Goal: Information Seeking & Learning: Learn about a topic

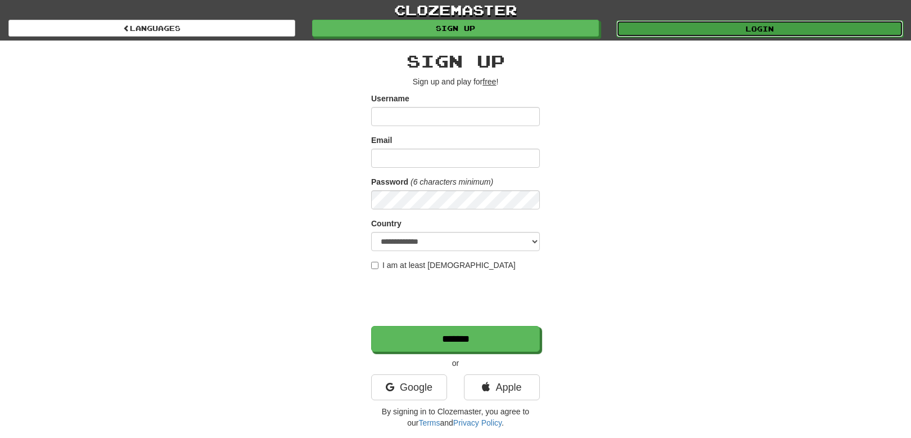
click at [744, 22] on link "Login" at bounding box center [759, 28] width 287 height 17
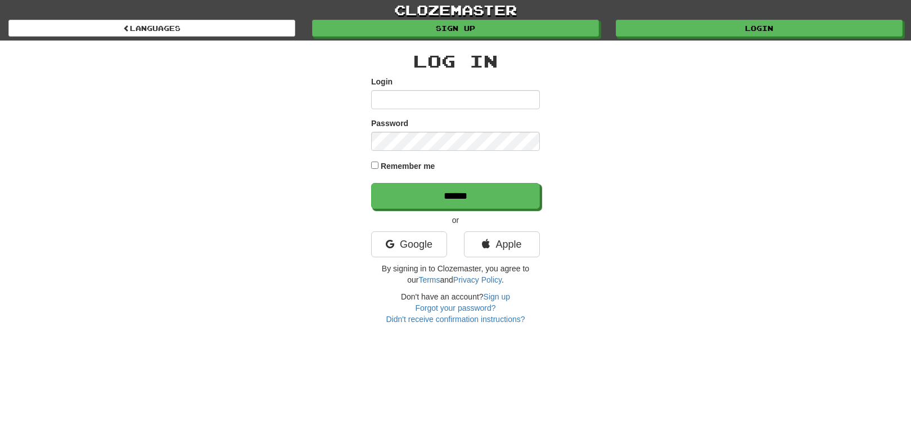
click at [399, 98] on input "Login" at bounding box center [455, 99] width 169 height 19
type input "*******"
click at [406, 246] on link "Google" at bounding box center [409, 244] width 76 height 26
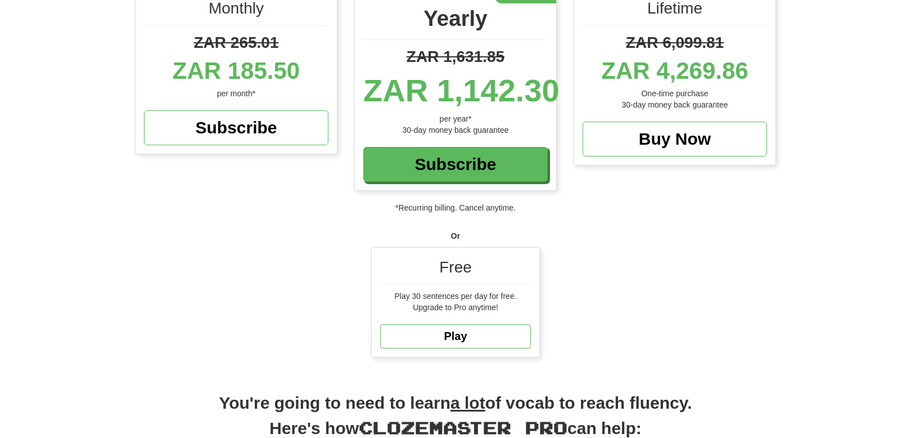
scroll to position [169, 0]
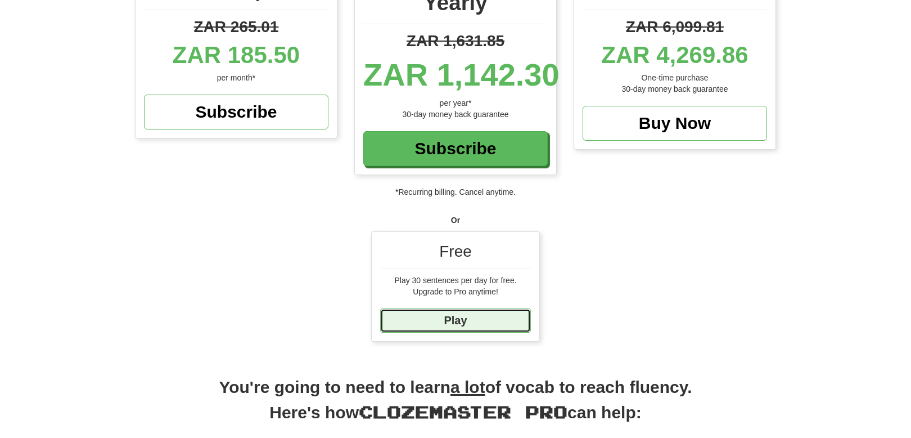
click at [457, 318] on link "Play" at bounding box center [455, 320] width 151 height 24
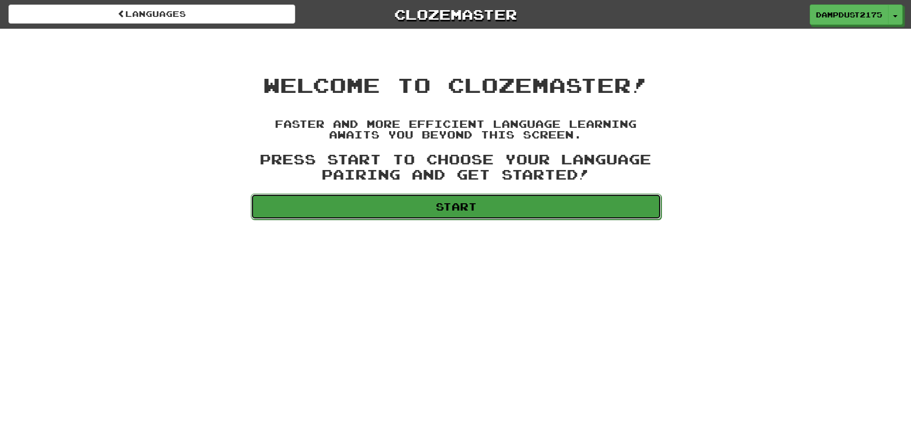
click at [460, 204] on link "Start" at bounding box center [456, 206] width 411 height 26
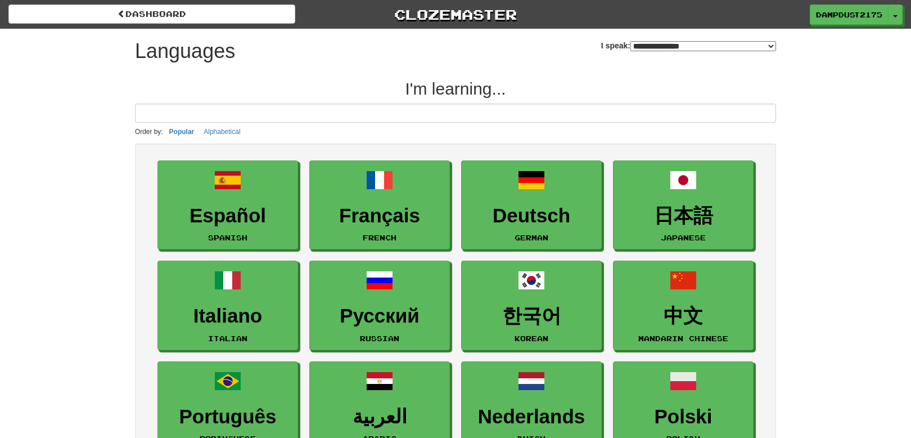
select select "*******"
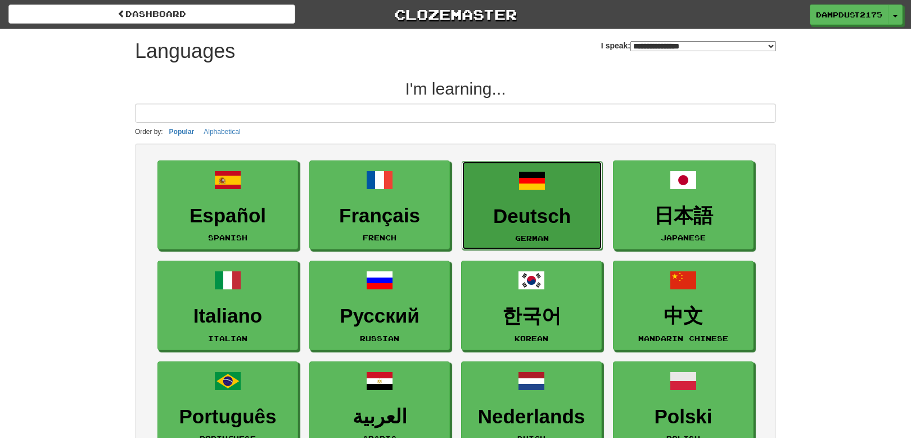
click at [518, 215] on h3 "Deutsch" at bounding box center [532, 216] width 128 height 22
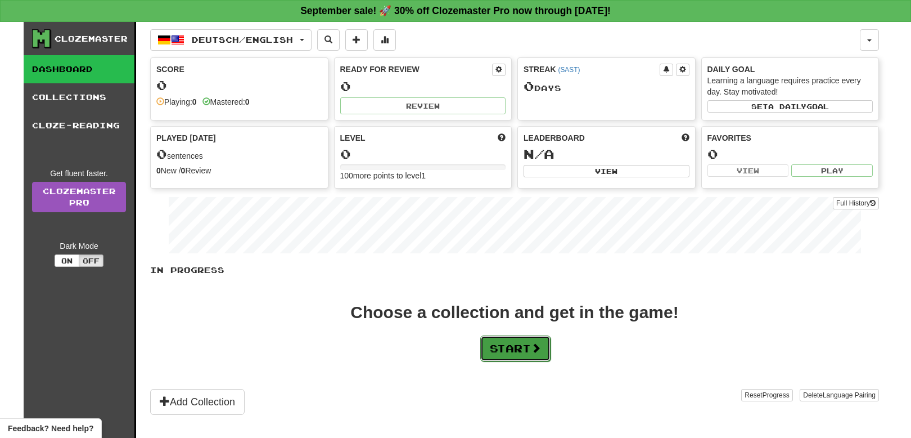
click at [508, 348] on button "Start" at bounding box center [515, 348] width 70 height 26
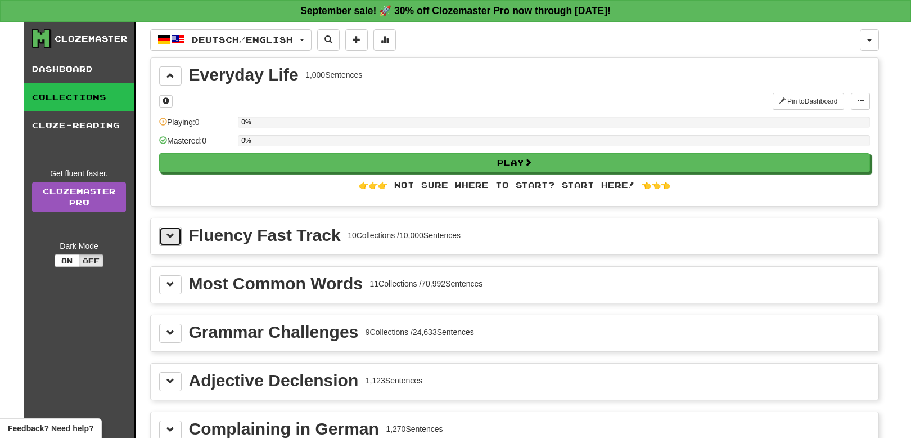
click at [173, 235] on span at bounding box center [170, 236] width 8 height 8
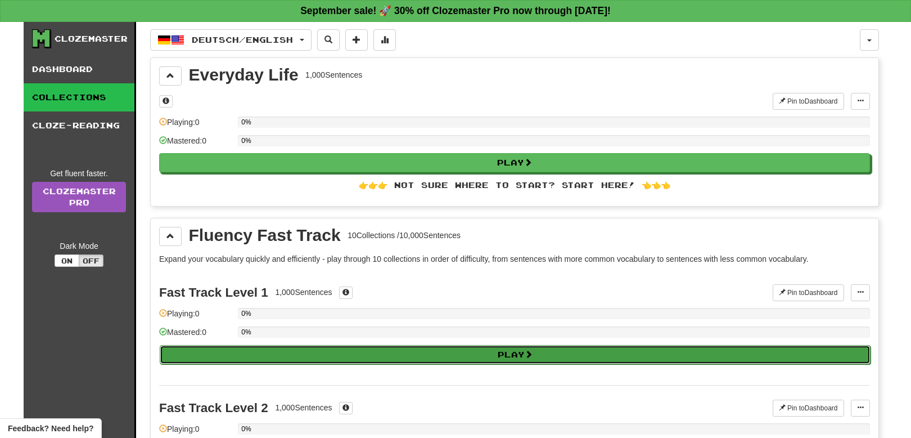
click at [516, 353] on button "Play" at bounding box center [515, 354] width 711 height 19
select select "**"
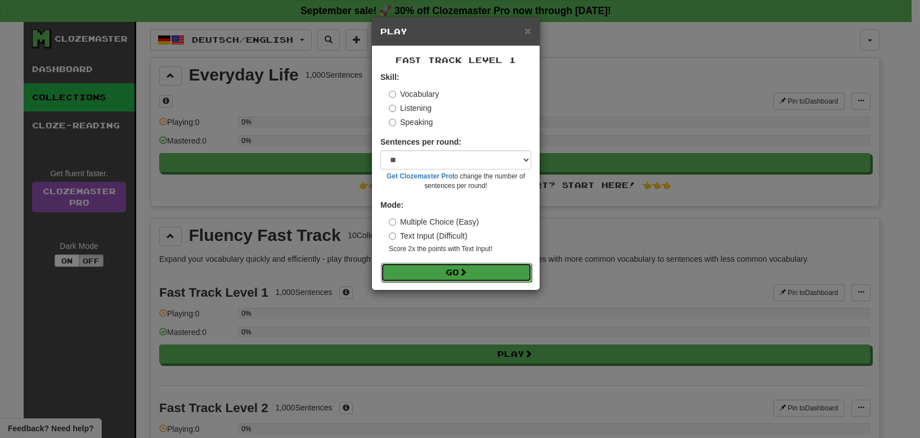
click at [454, 271] on button "Go" at bounding box center [456, 272] width 151 height 19
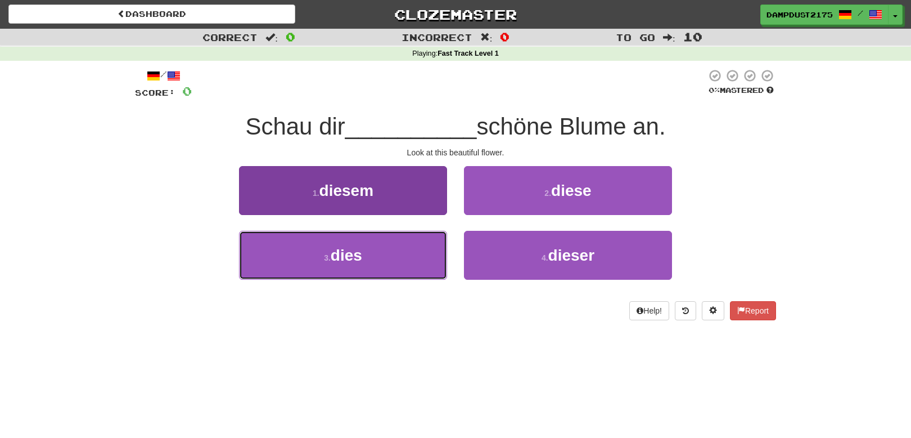
click at [342, 249] on span "dies" at bounding box center [346, 254] width 31 height 17
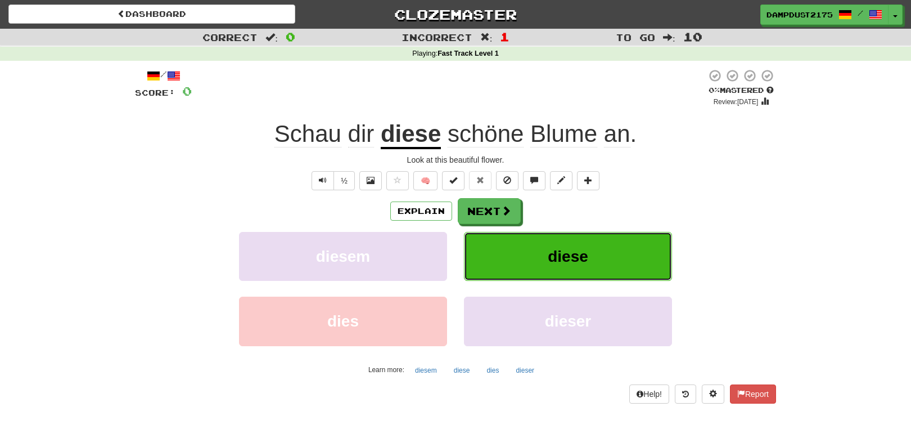
click at [557, 252] on span "diese" at bounding box center [568, 255] width 40 height 17
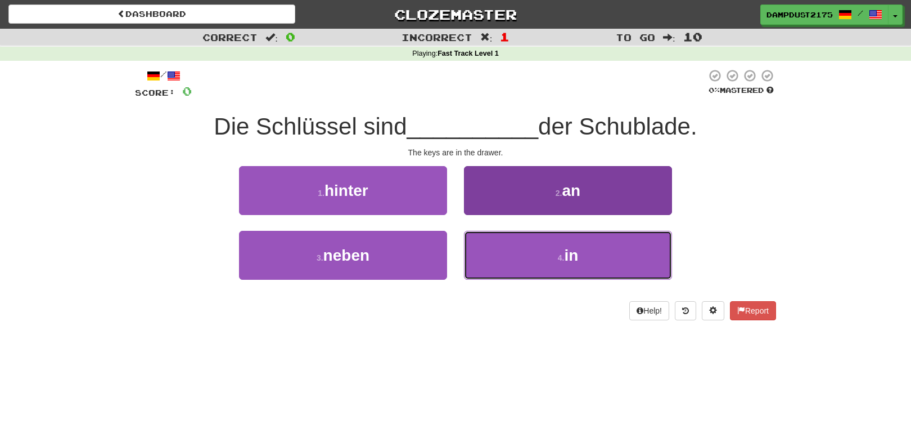
click at [553, 251] on button "4 . in" at bounding box center [568, 255] width 208 height 49
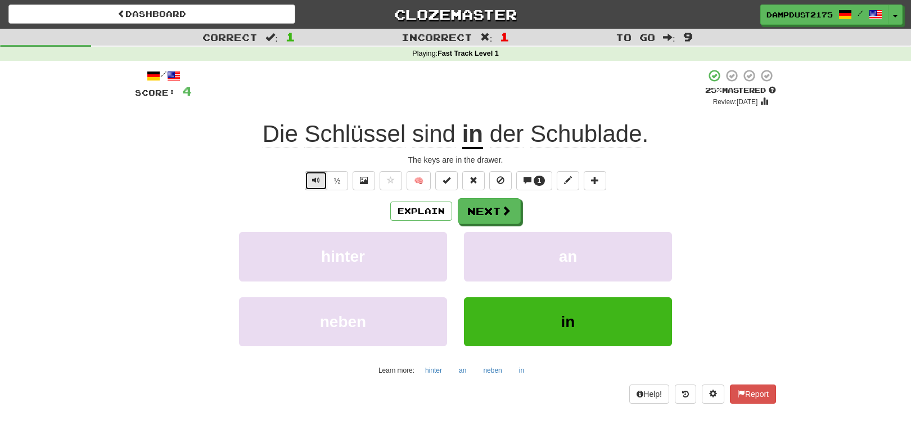
click at [316, 179] on span "Text-to-speech controls" at bounding box center [316, 180] width 8 height 8
click at [315, 179] on span "Text-to-speech controls" at bounding box center [316, 180] width 8 height 8
click at [308, 183] on button "Text-to-speech controls" at bounding box center [316, 180] width 22 height 19
click at [313, 182] on span "Text-to-speech controls" at bounding box center [316, 180] width 8 height 8
click at [490, 213] on button "Next" at bounding box center [489, 212] width 63 height 26
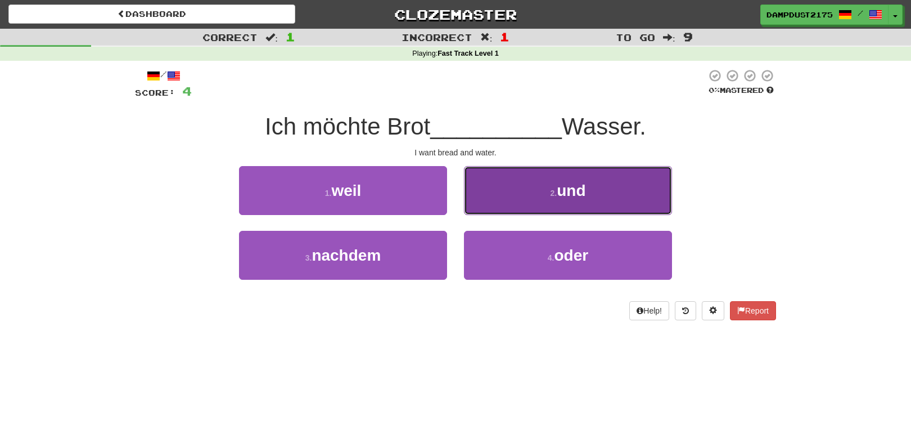
click at [548, 182] on button "2 . und" at bounding box center [568, 190] width 208 height 49
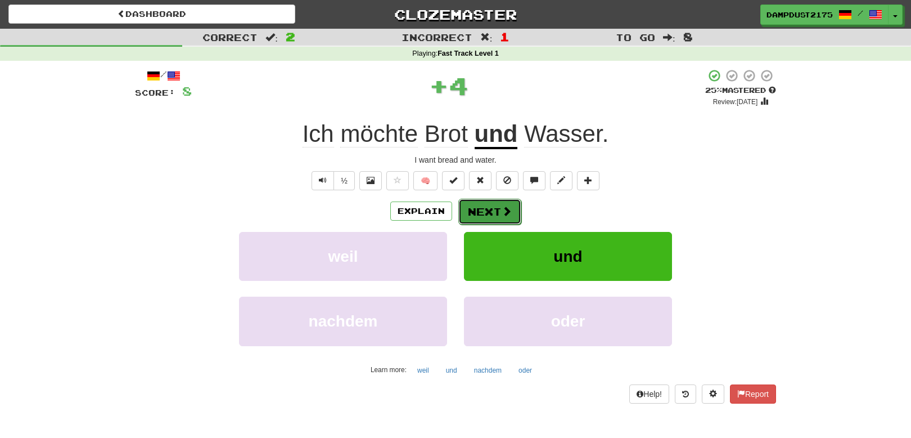
click at [490, 211] on button "Next" at bounding box center [489, 212] width 63 height 26
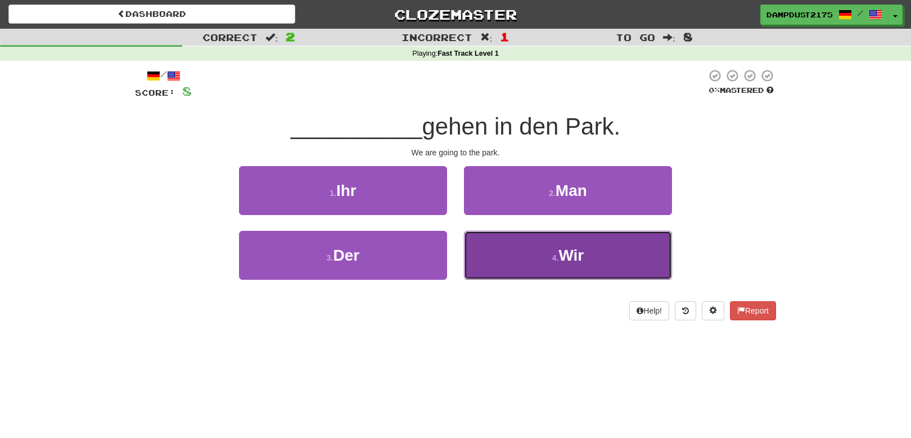
click at [562, 258] on span "Wir" at bounding box center [571, 254] width 25 height 17
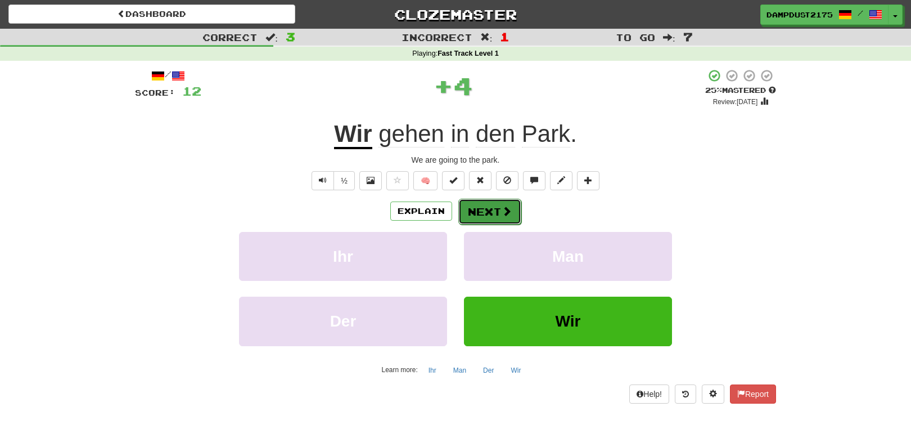
click at [483, 209] on button "Next" at bounding box center [489, 212] width 63 height 26
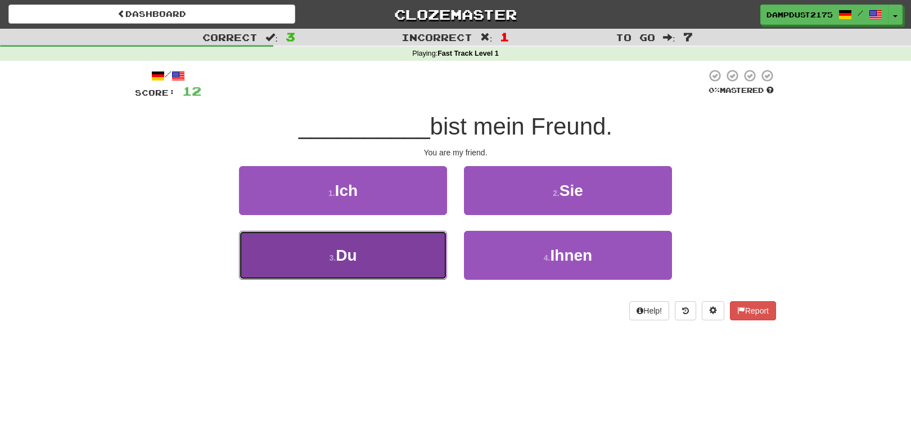
click at [343, 256] on span "Du" at bounding box center [346, 254] width 21 height 17
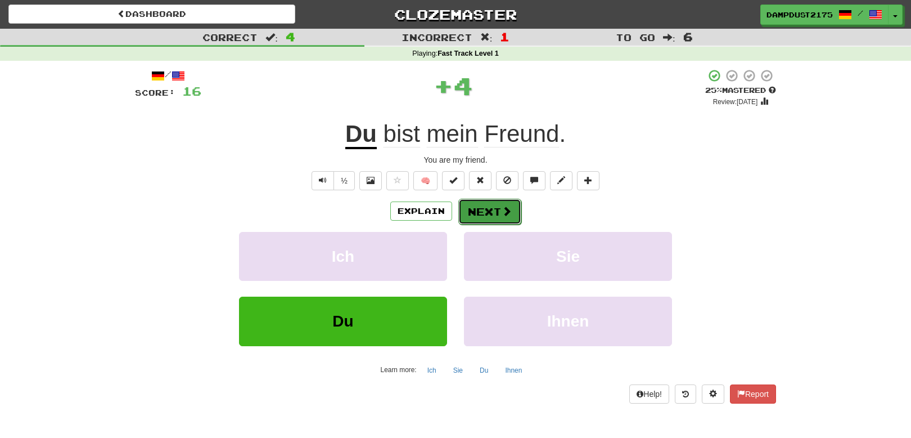
click at [496, 210] on button "Next" at bounding box center [489, 212] width 63 height 26
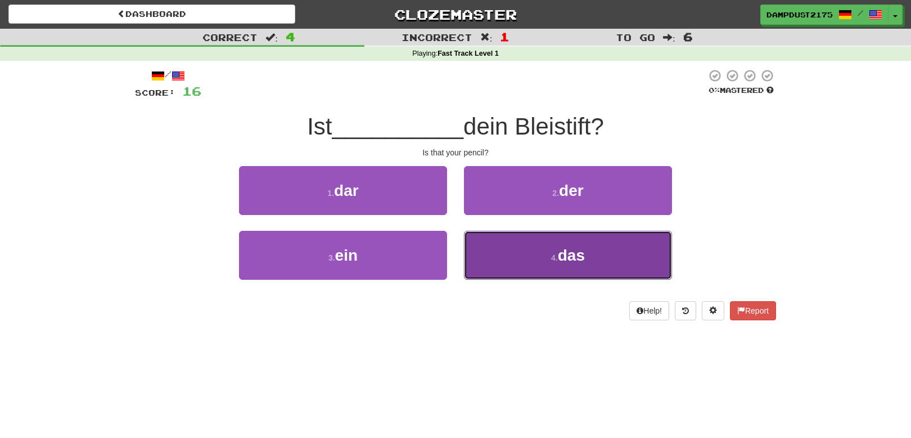
click at [528, 249] on button "4 . das" at bounding box center [568, 255] width 208 height 49
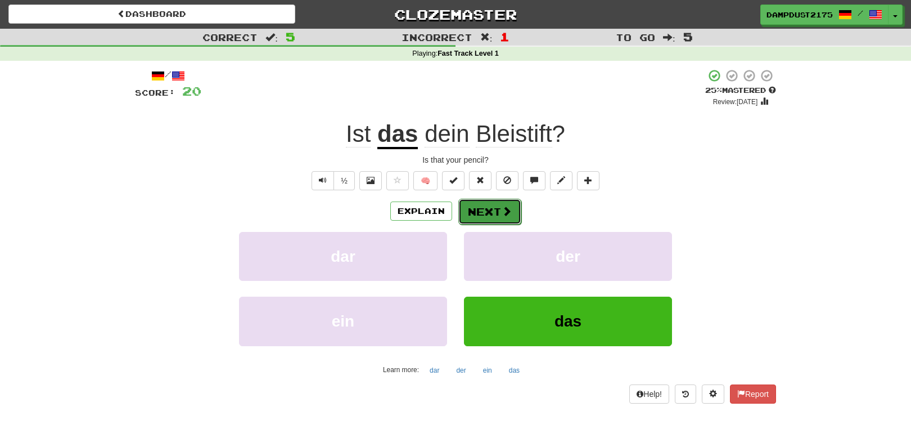
click at [482, 207] on button "Next" at bounding box center [489, 212] width 63 height 26
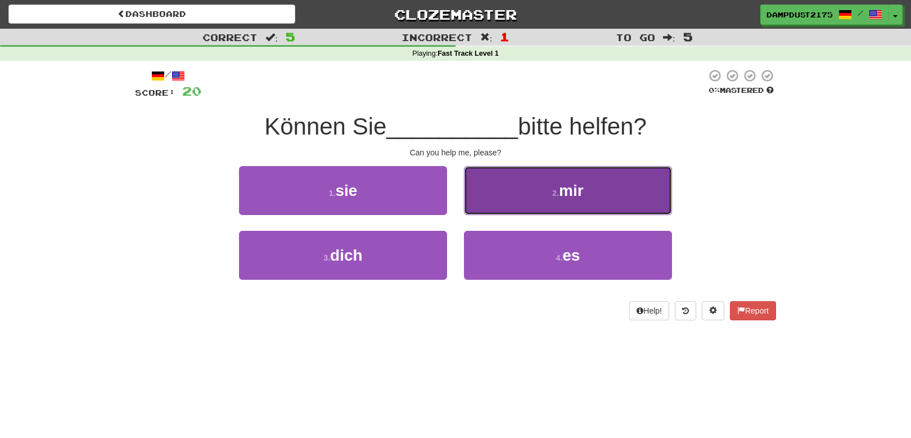
click at [542, 190] on button "2 . mir" at bounding box center [568, 190] width 208 height 49
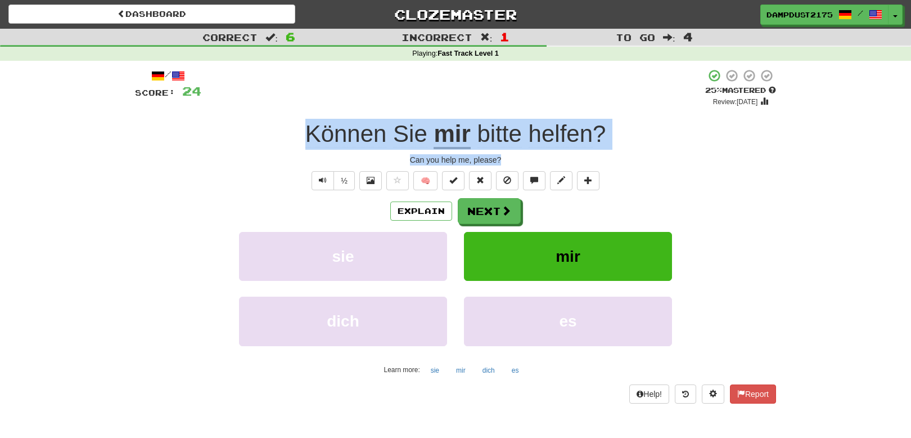
drag, startPoint x: 292, startPoint y: 126, endPoint x: 523, endPoint y: 155, distance: 232.5
click at [523, 155] on div "/ Score: 24 + 4 25 % Mastered Review: [DATE] Können Sie mir bitte helfen ? Can …" at bounding box center [455, 236] width 641 height 334
copy div "Können Sie mir bitte helfen ? Can you help me, please?"
click at [317, 180] on button "Text-to-speech controls" at bounding box center [323, 180] width 22 height 19
click at [317, 181] on button "Text-to-speech controls" at bounding box center [323, 180] width 22 height 19
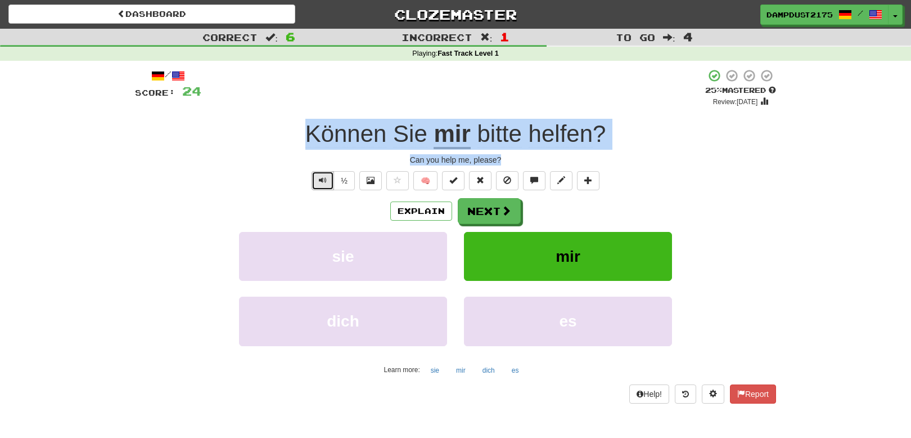
click at [317, 181] on button "Text-to-speech controls" at bounding box center [323, 180] width 22 height 19
click at [493, 210] on button "Next" at bounding box center [489, 212] width 63 height 26
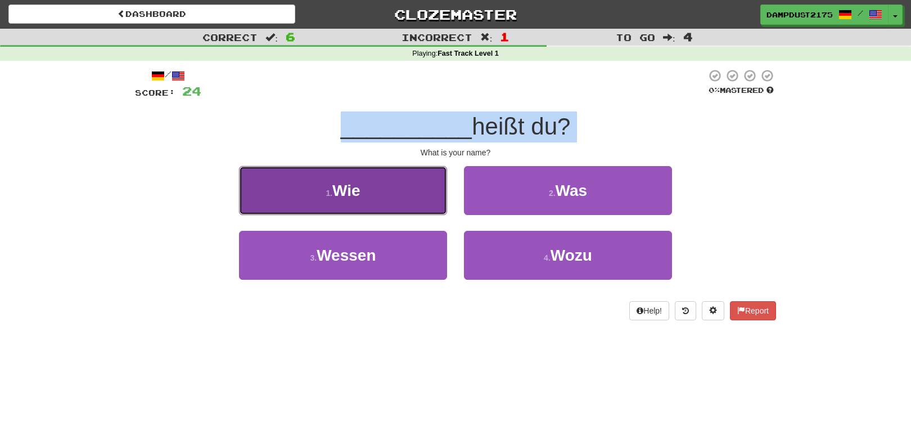
click at [345, 186] on span "Wie" at bounding box center [346, 190] width 28 height 17
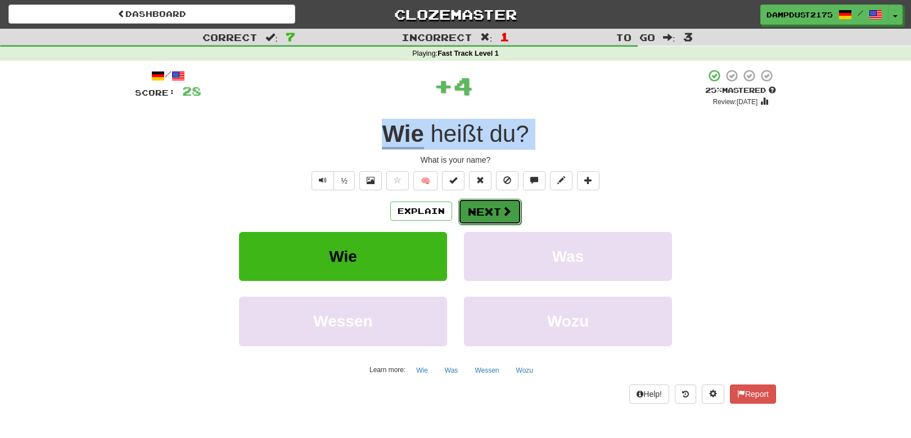
click at [488, 210] on button "Next" at bounding box center [489, 212] width 63 height 26
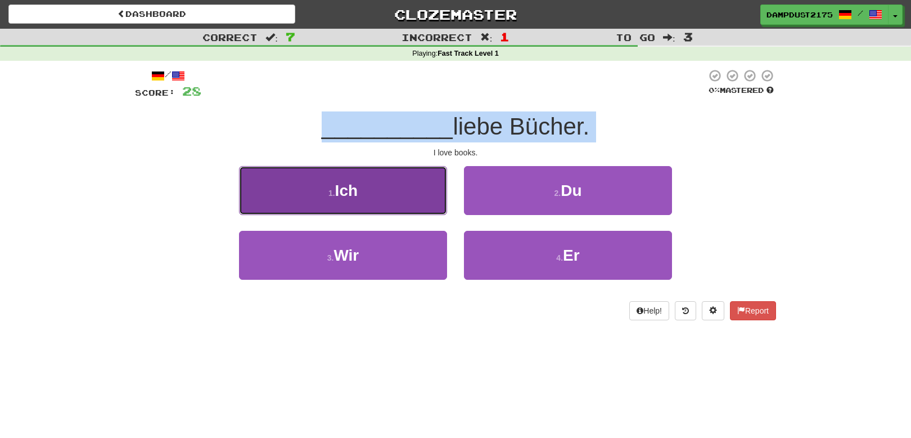
click at [346, 190] on span "Ich" at bounding box center [346, 190] width 22 height 17
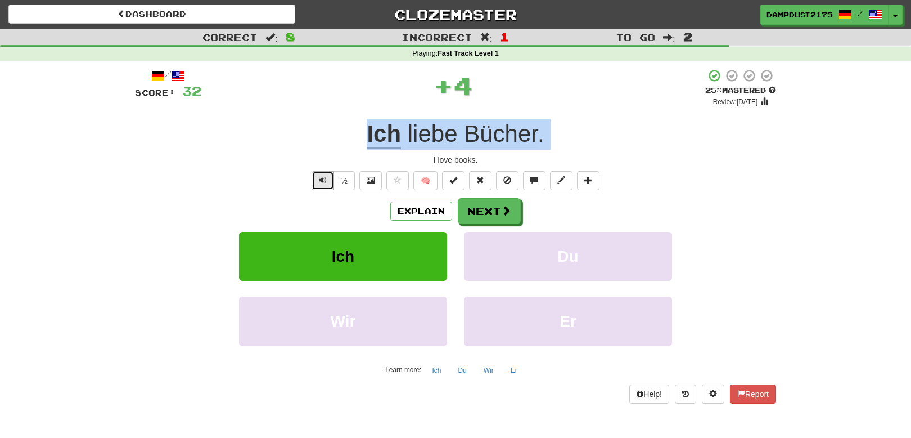
click at [316, 177] on button "Text-to-speech controls" at bounding box center [323, 180] width 22 height 19
drag, startPoint x: 477, startPoint y: 160, endPoint x: 360, endPoint y: 133, distance: 119.9
click at [360, 133] on div "/ Score: 32 + 4 25 % Mastered Review: [DATE] Ich liebe Bücher . I love books. ½…" at bounding box center [455, 236] width 641 height 334
copy div "Ich liebe Bücher . I love books."
click at [490, 209] on button "Next" at bounding box center [489, 212] width 63 height 26
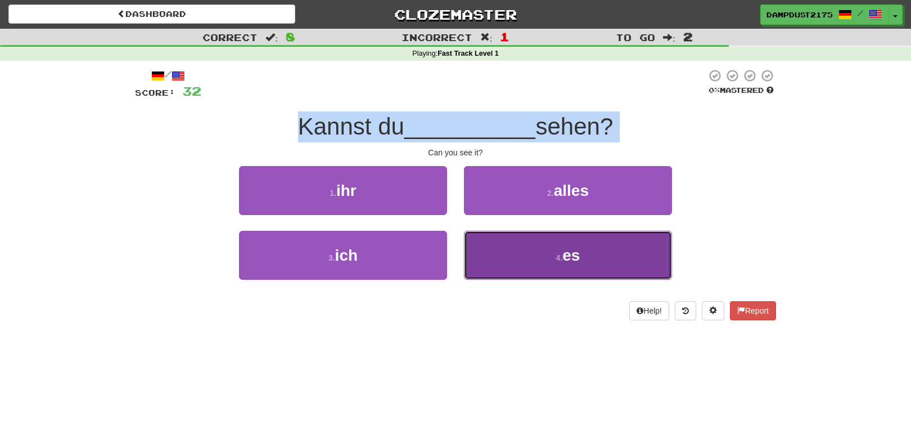
click at [537, 259] on button "4 . es" at bounding box center [568, 255] width 208 height 49
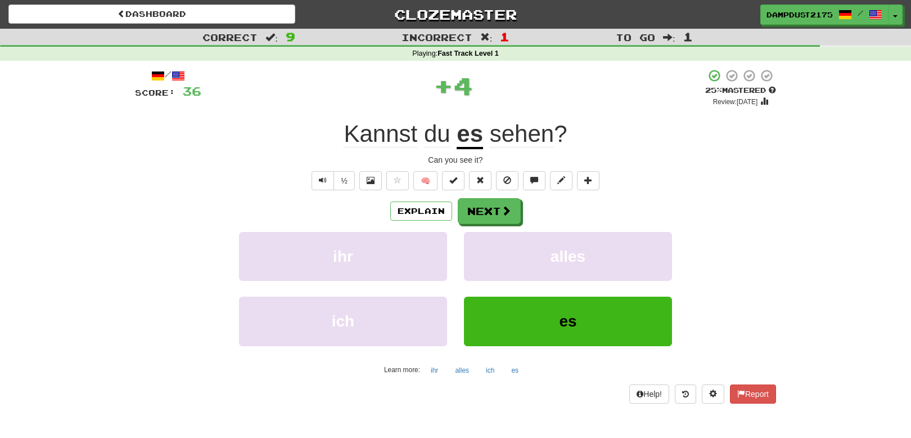
click at [789, 223] on div "Correct : 9 Incorrect : 1 To go : 1 Playing : Fast Track Level 1 / Score: 36 + …" at bounding box center [455, 224] width 911 height 390
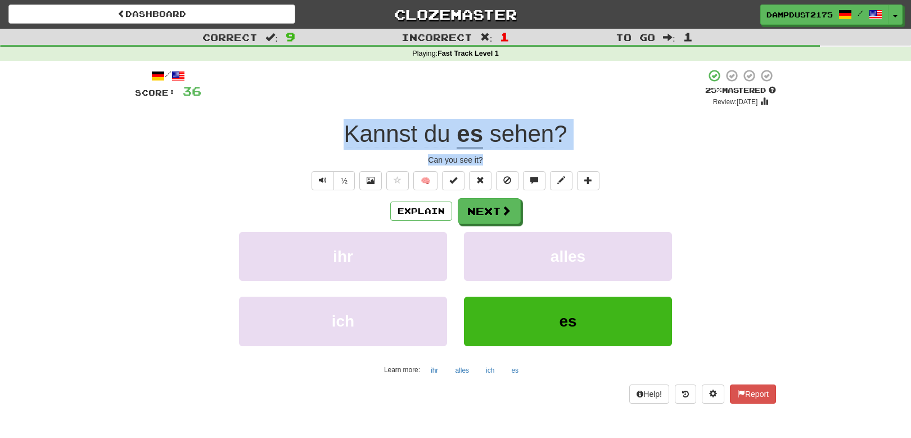
drag, startPoint x: 340, startPoint y: 128, endPoint x: 495, endPoint y: 160, distance: 157.8
click at [495, 160] on div "/ Score: 36 + 4 25 % Mastered Review: [DATE] Kannst du es sehen ? Can you see i…" at bounding box center [455, 236] width 641 height 334
copy div "Kannst du es sehen ? Can you see it?"
click at [485, 211] on button "Next" at bounding box center [489, 212] width 63 height 26
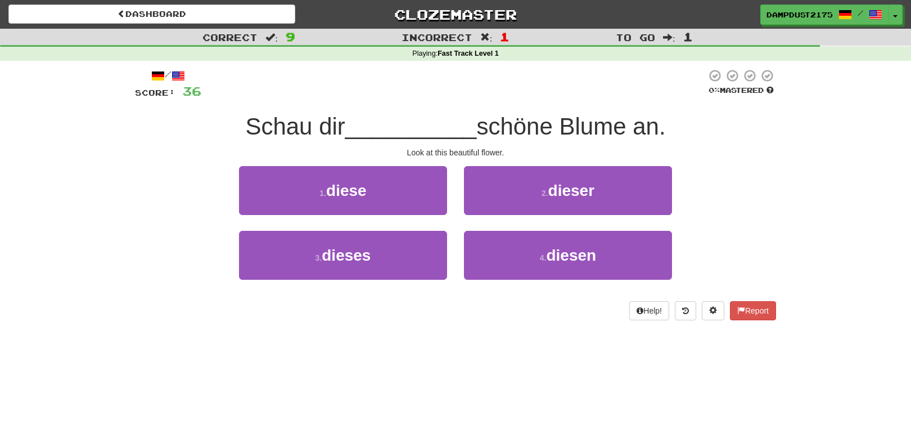
click at [792, 203] on div "Correct : 9 Incorrect : 1 To go : 1 Playing : Fast Track Level 1 / Score: 36 0 …" at bounding box center [455, 182] width 911 height 307
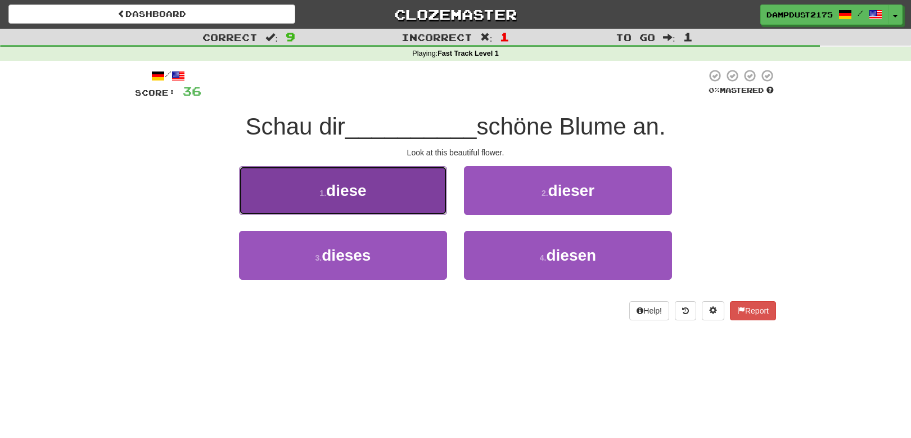
click at [355, 194] on span "diese" at bounding box center [346, 190] width 40 height 17
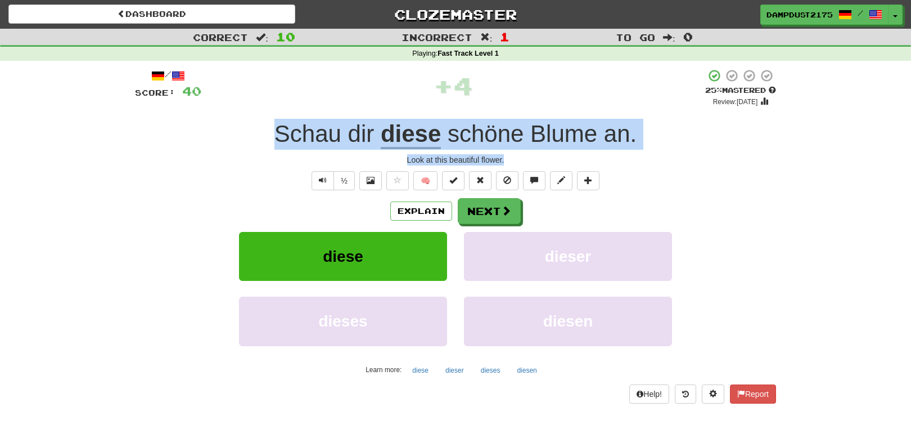
drag, startPoint x: 255, startPoint y: 128, endPoint x: 529, endPoint y: 152, distance: 275.0
click at [529, 152] on div "/ Score: 40 + 4 25 % Mastered Review: [DATE] Schau dir diese schöne Blume an . …" at bounding box center [455, 236] width 641 height 334
copy div "Schau dir diese schöne Blume an . Look at this beautiful flower."
click at [320, 179] on span "Text-to-speech controls" at bounding box center [323, 180] width 8 height 8
click at [320, 177] on span "Text-to-speech controls" at bounding box center [323, 180] width 8 height 8
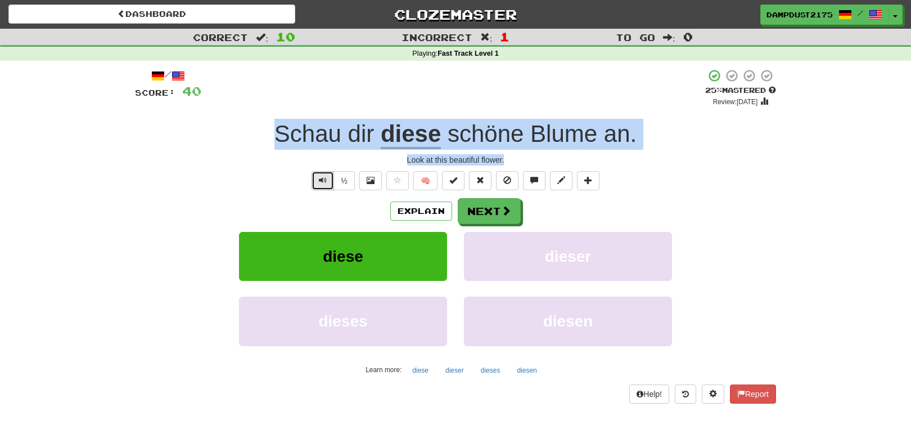
click at [320, 177] on span "Text-to-speech controls" at bounding box center [323, 180] width 8 height 8
click at [488, 211] on button "Next" at bounding box center [489, 212] width 63 height 26
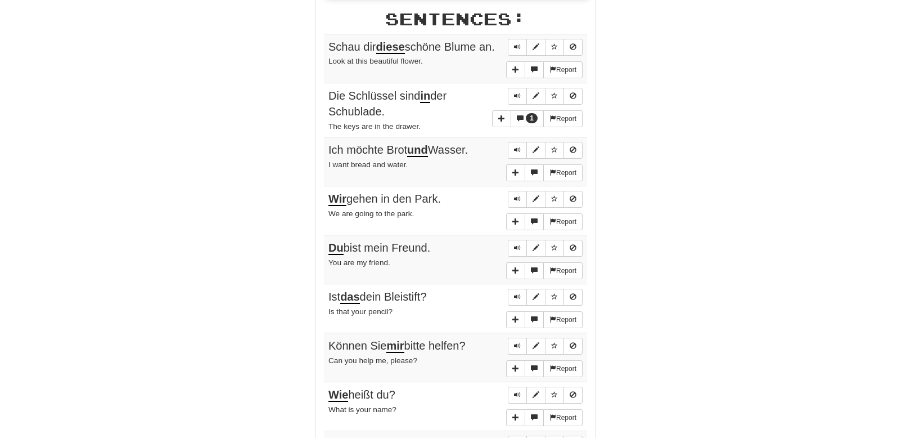
scroll to position [562, 0]
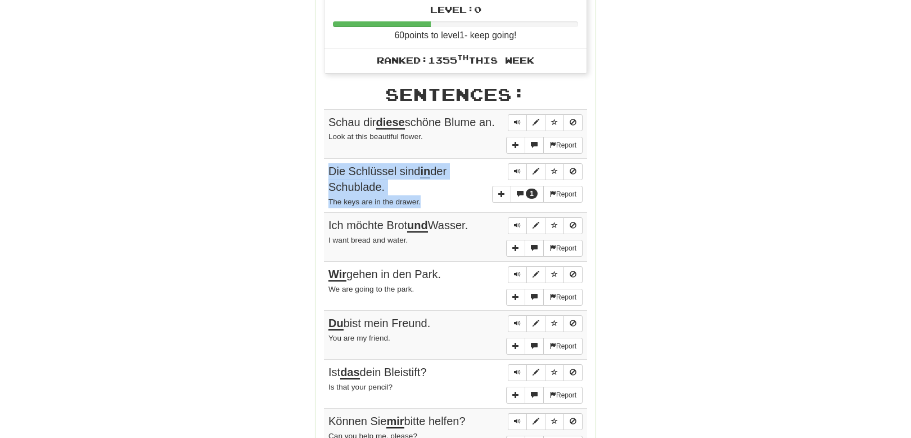
drag, startPoint x: 424, startPoint y: 206, endPoint x: 326, endPoint y: 175, distance: 102.8
click at [326, 175] on td "1 Report Die Schlüssel sind in der Schublade. The keys are in the drawer." at bounding box center [455, 185] width 263 height 55
copy td "Die Schlüssel sind in der Schublade. The keys are in the drawer."
click at [670, 212] on div "Round Results Stats: Score: + 40 Time: 2 : 31 New: 10 Review: 0 Correct: 10 Inc…" at bounding box center [455, 100] width 641 height 1042
click at [517, 173] on span "Sentence controls" at bounding box center [517, 171] width 7 height 7
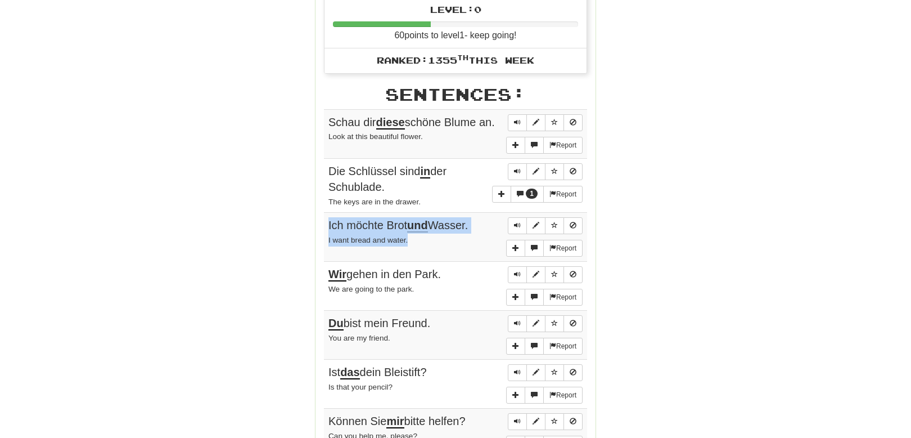
drag, startPoint x: 411, startPoint y: 245, endPoint x: 330, endPoint y: 232, distance: 82.0
click at [330, 232] on td "Report Ich möchte Brot und Wasser. I want bread and water." at bounding box center [455, 237] width 263 height 49
copy td "Ich möchte Brot und Wasser. I want bread and water."
click at [516, 228] on span "Sentence controls" at bounding box center [517, 225] width 7 height 7
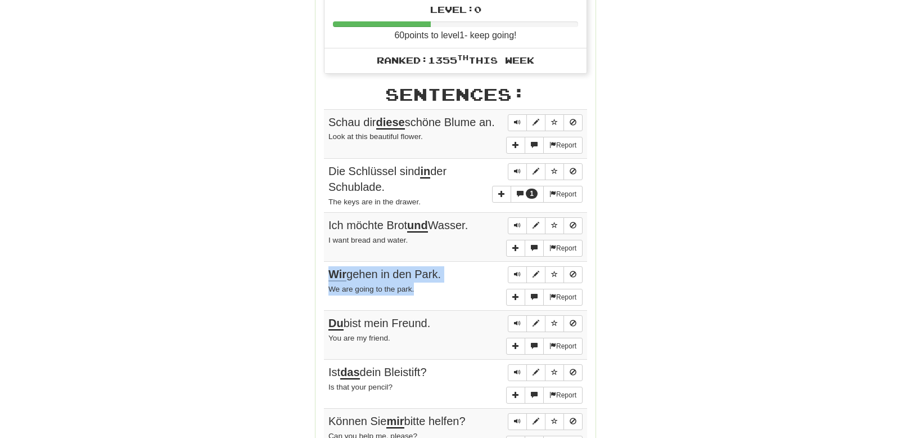
drag, startPoint x: 420, startPoint y: 294, endPoint x: 330, endPoint y: 286, distance: 90.4
click at [330, 286] on td "Report Wir gehen in den Park. We are going to the park." at bounding box center [455, 286] width 263 height 49
copy td "Wir gehen in den Park. We are going to the park."
click at [517, 277] on span "Sentence controls" at bounding box center [517, 274] width 7 height 7
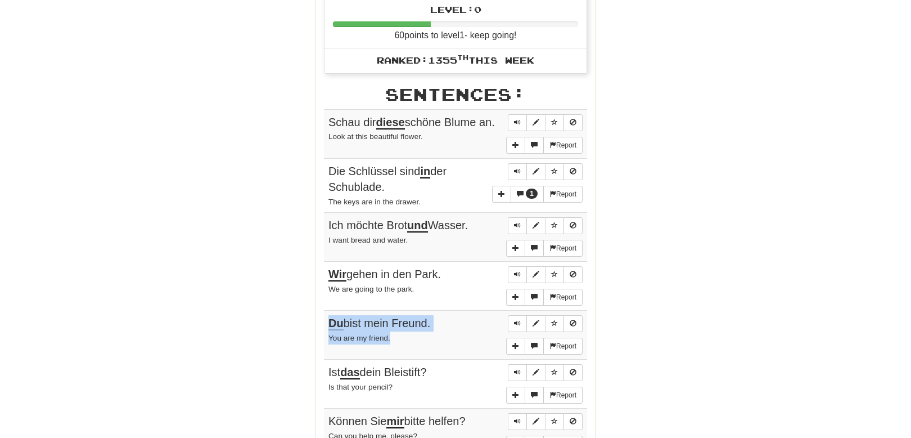
drag, startPoint x: 399, startPoint y: 343, endPoint x: 326, endPoint y: 331, distance: 74.2
click at [326, 331] on td "Report Du bist mein Freund. You are my friend." at bounding box center [455, 334] width 263 height 49
copy td "Du bist mein Freund. You are my friend."
click at [517, 326] on span "Sentence controls" at bounding box center [517, 322] width 7 height 7
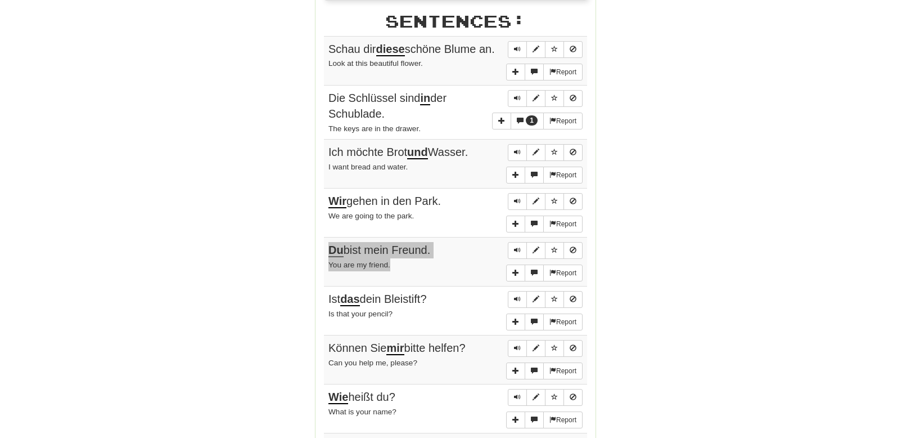
scroll to position [731, 0]
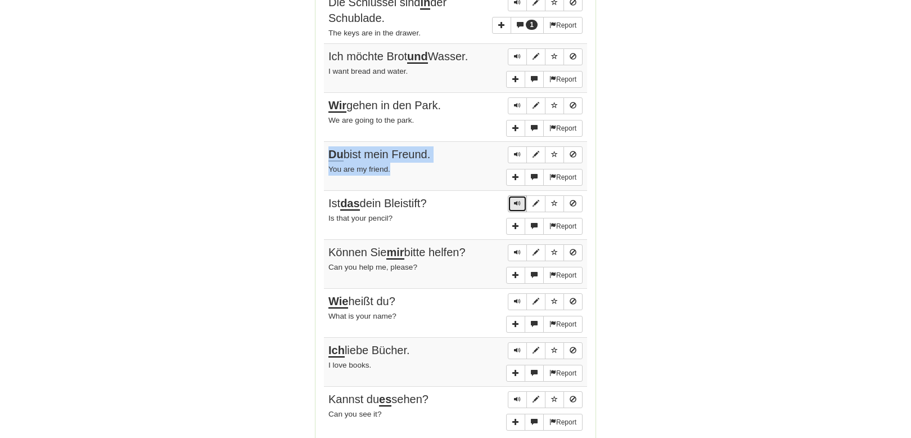
click at [516, 206] on span "Sentence controls" at bounding box center [517, 203] width 7 height 7
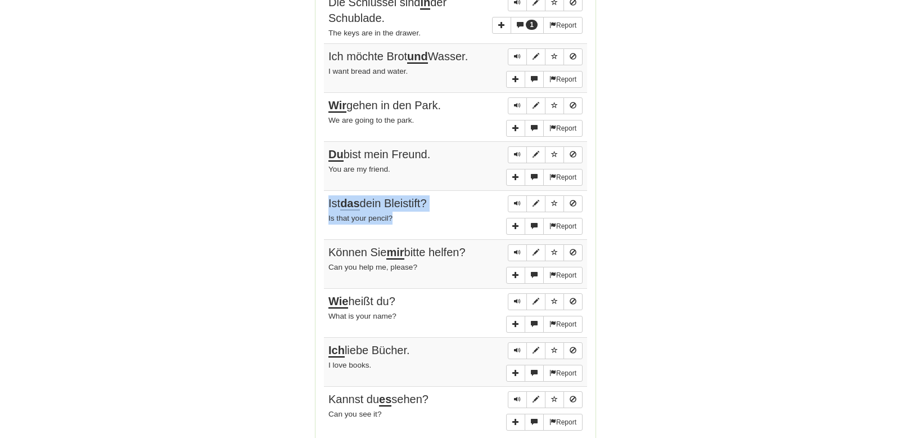
drag, startPoint x: 398, startPoint y: 223, endPoint x: 327, endPoint y: 208, distance: 72.6
click at [327, 208] on td "Report Ist das dein Bleistift? Is that your pencil?" at bounding box center [455, 215] width 263 height 49
copy td "Ist das dein Bleistift? Is that your pencil?"
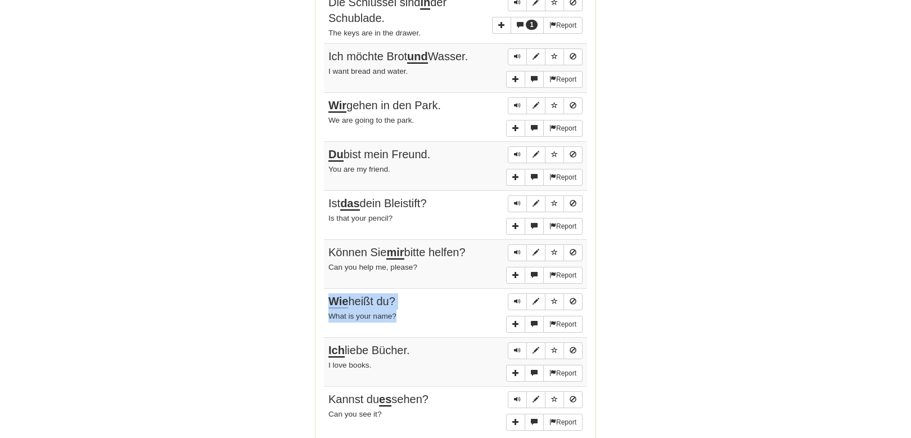
drag, startPoint x: 400, startPoint y: 318, endPoint x: 329, endPoint y: 307, distance: 72.2
click at [329, 307] on td "Report Wie heißt du? What is your name?" at bounding box center [455, 313] width 263 height 49
copy td "Wie heißt du? What is your name?"
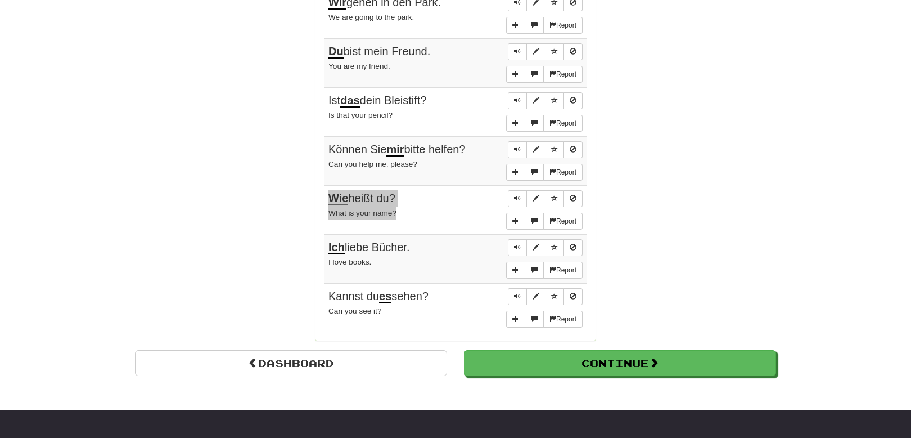
scroll to position [844, 0]
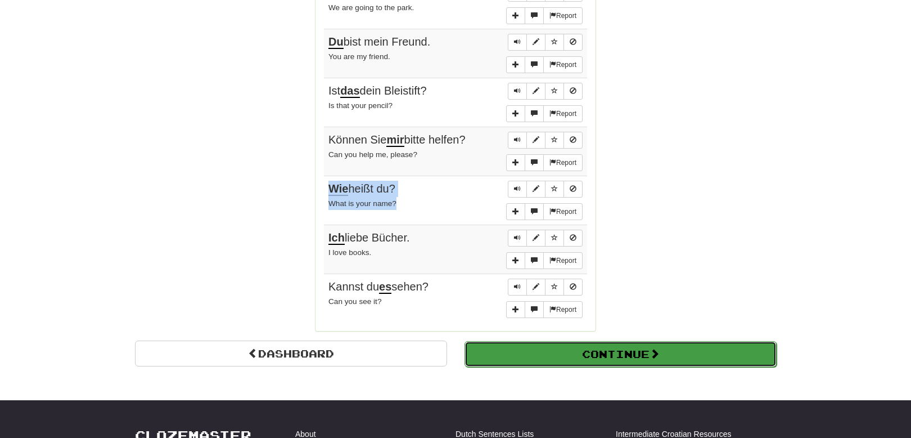
click at [600, 362] on button "Continue" at bounding box center [621, 354] width 312 height 26
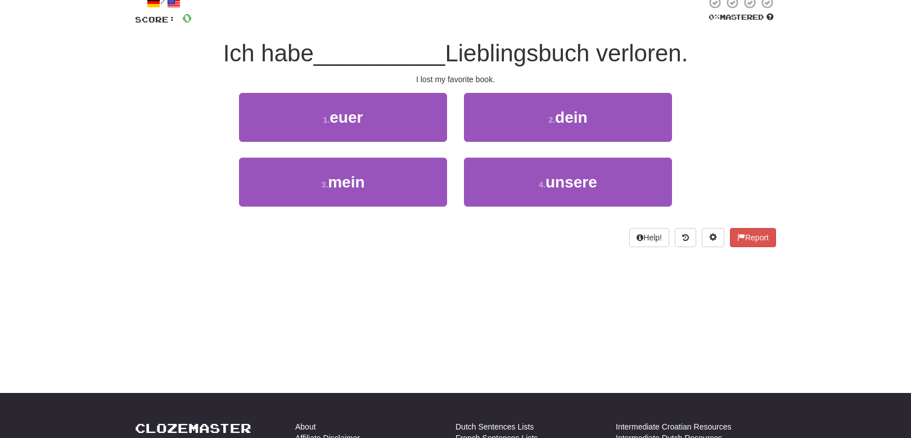
scroll to position [0, 0]
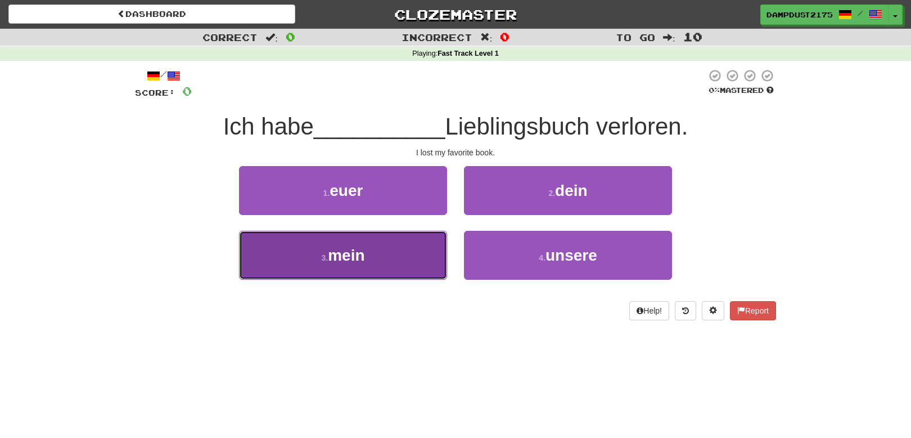
click at [353, 247] on span "mein" at bounding box center [346, 254] width 37 height 17
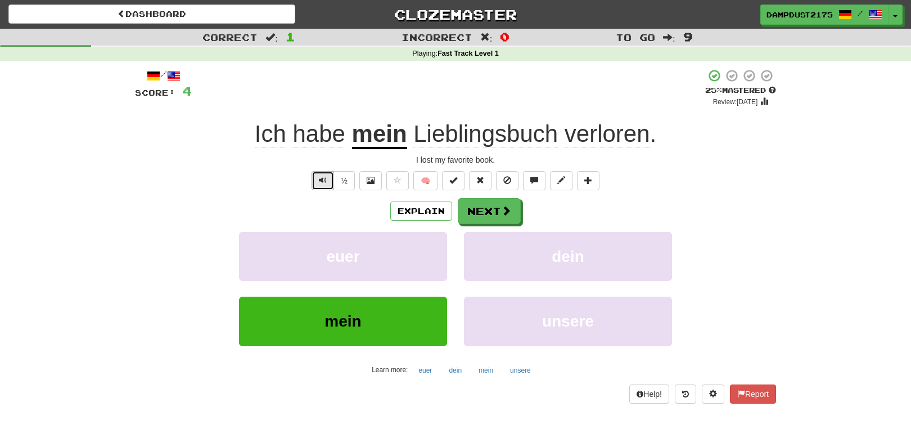
click at [320, 179] on span "Text-to-speech controls" at bounding box center [323, 180] width 8 height 8
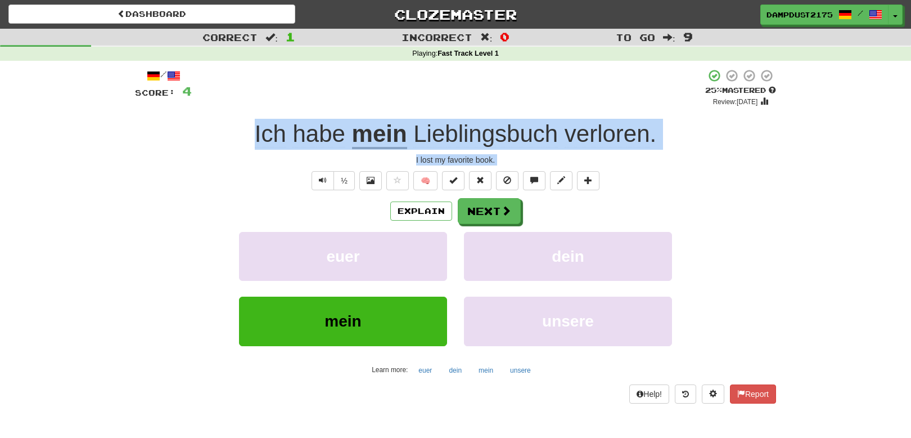
drag, startPoint x: 244, startPoint y: 130, endPoint x: 497, endPoint y: 167, distance: 255.3
click at [497, 167] on div "/ Score: 4 + 4 25 % Mastered Review: [DATE] Ich habe mein Lieblingsbuch verlore…" at bounding box center [455, 236] width 641 height 334
click at [485, 209] on button "Next" at bounding box center [489, 212] width 63 height 26
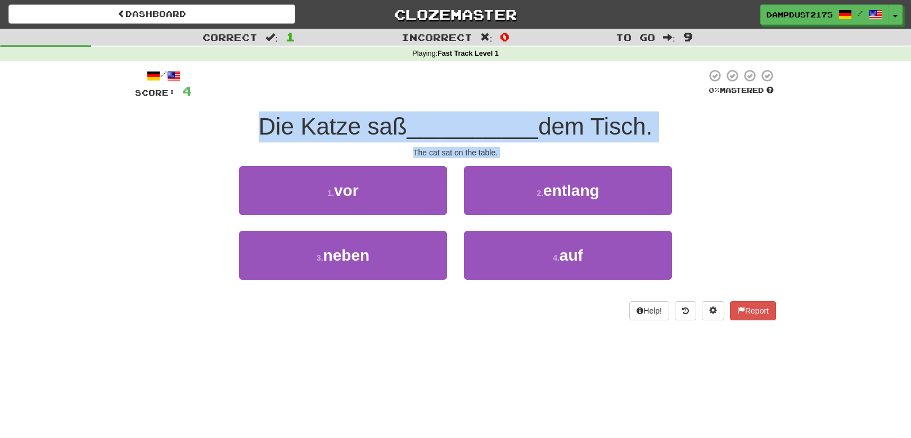
click at [92, 304] on div "Correct : 1 Incorrect : 0 To go : 9 Playing : Fast Track Level 1 / Score: 4 0 %…" at bounding box center [455, 182] width 911 height 307
click at [174, 167] on div "1 . vor 2 . entlang" at bounding box center [455, 198] width 675 height 65
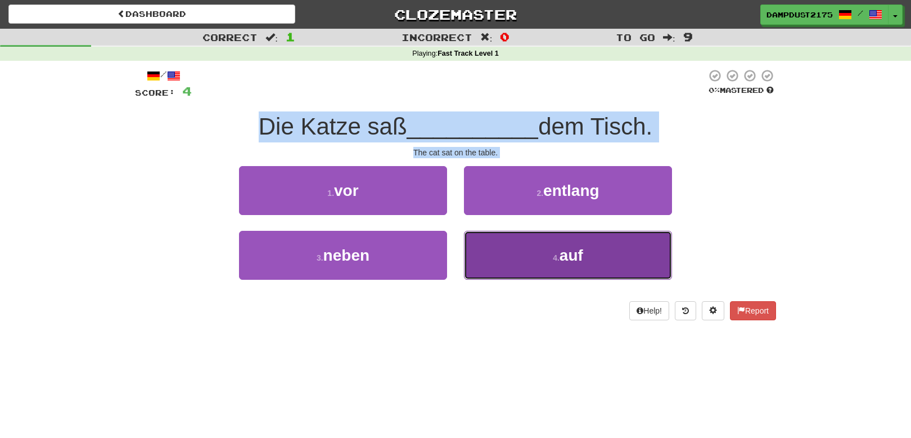
click at [559, 254] on small "4 ." at bounding box center [556, 257] width 7 height 9
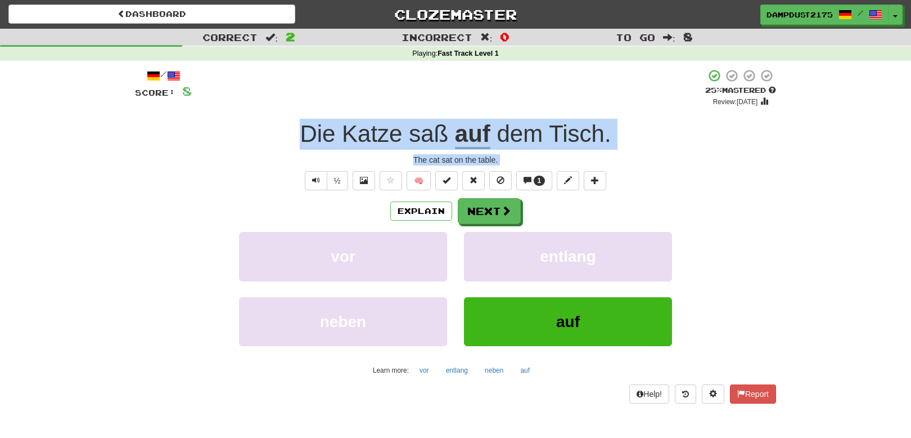
click at [285, 125] on div "Die Katze saß auf dem Tisch ." at bounding box center [455, 134] width 641 height 31
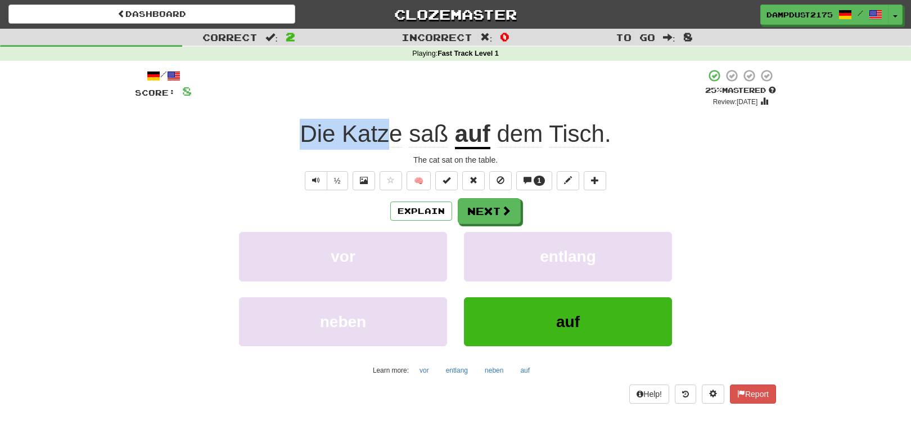
drag, startPoint x: 293, startPoint y: 125, endPoint x: 394, endPoint y: 147, distance: 103.7
click at [394, 147] on div "Die Katze saß auf dem Tisch ." at bounding box center [455, 134] width 641 height 31
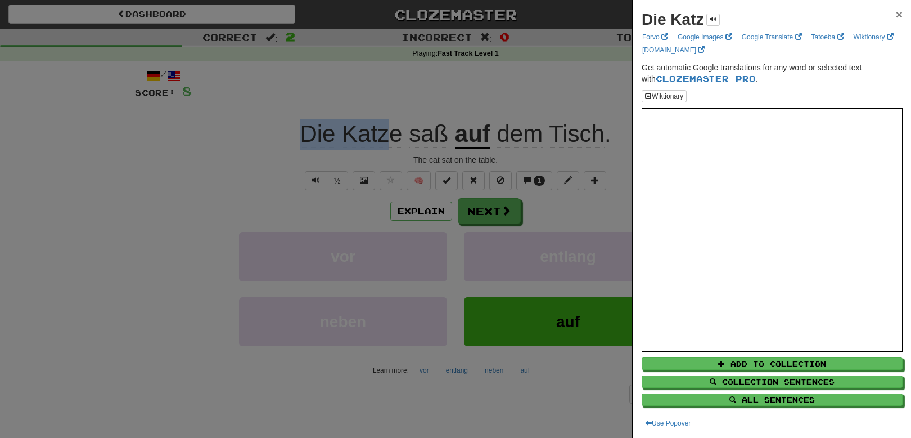
click at [896, 18] on span "×" at bounding box center [899, 14] width 7 height 13
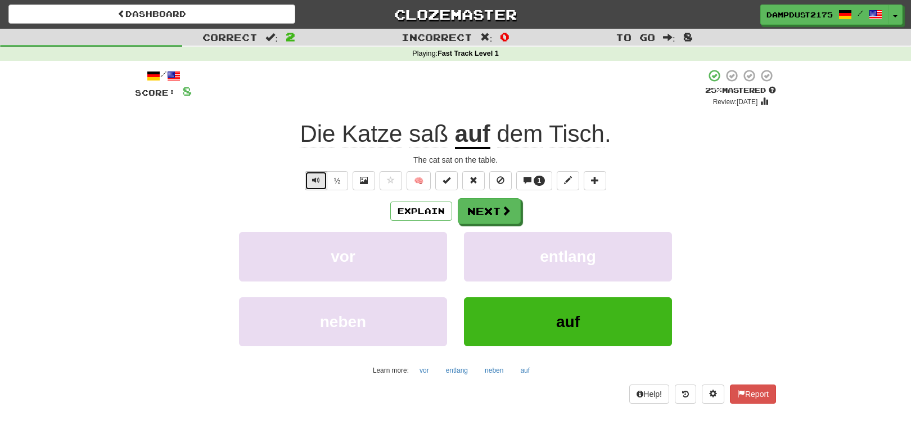
click at [309, 178] on button "Text-to-speech controls" at bounding box center [316, 180] width 22 height 19
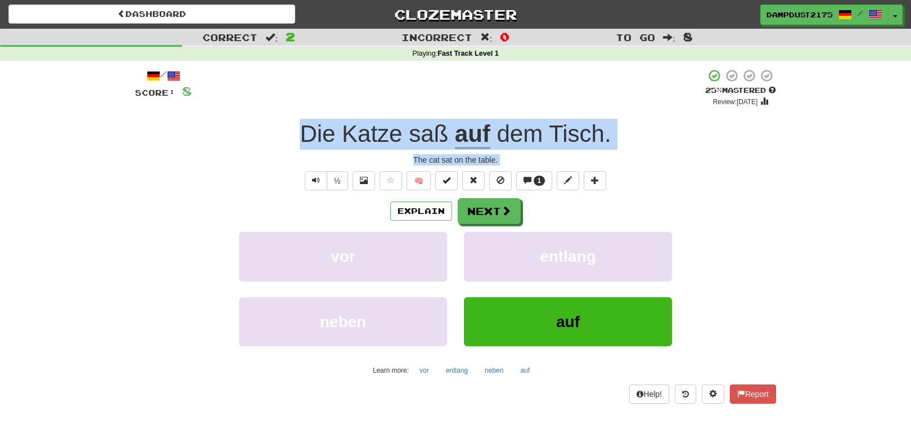
drag, startPoint x: 293, startPoint y: 129, endPoint x: 514, endPoint y: 165, distance: 223.5
click at [514, 165] on div "/ Score: 8 + 4 25 % Mastered Review: [DATE] Katze saß auf dem Tisch . The cat s…" at bounding box center [455, 236] width 641 height 335
click at [492, 214] on button "Next" at bounding box center [489, 212] width 63 height 26
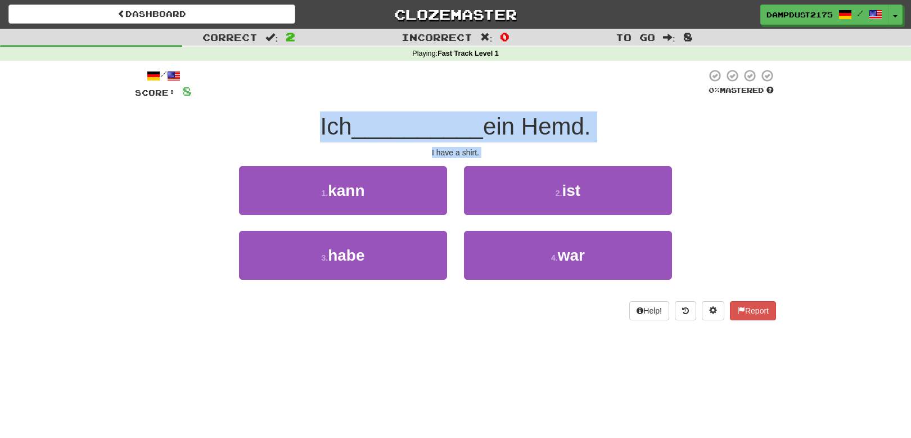
click at [513, 327] on div "/ Score: 8 0 % Mastered Ich __________ ein Hemd. I have a shirt. 1 . kann 2 . i…" at bounding box center [455, 198] width 641 height 275
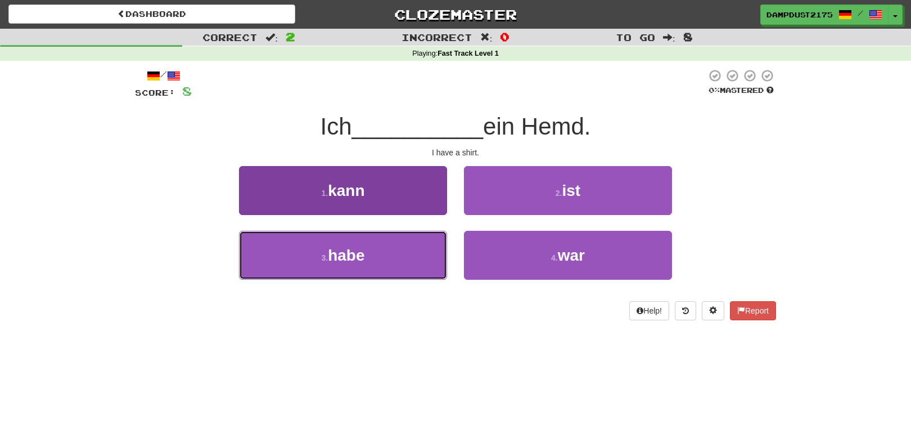
click at [350, 255] on span "habe" at bounding box center [346, 254] width 37 height 17
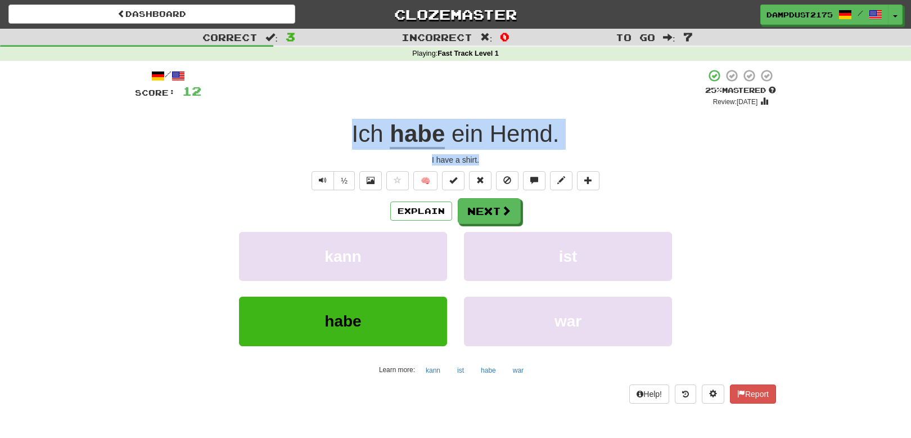
drag, startPoint x: 333, startPoint y: 128, endPoint x: 494, endPoint y: 163, distance: 164.7
click at [494, 163] on div "/ Score: 12 + 4 25 % Mastered Review: [DATE] Ich habe ein Hemd . I have a shirt…" at bounding box center [455, 236] width 641 height 334
click at [485, 211] on button "Next" at bounding box center [489, 212] width 63 height 26
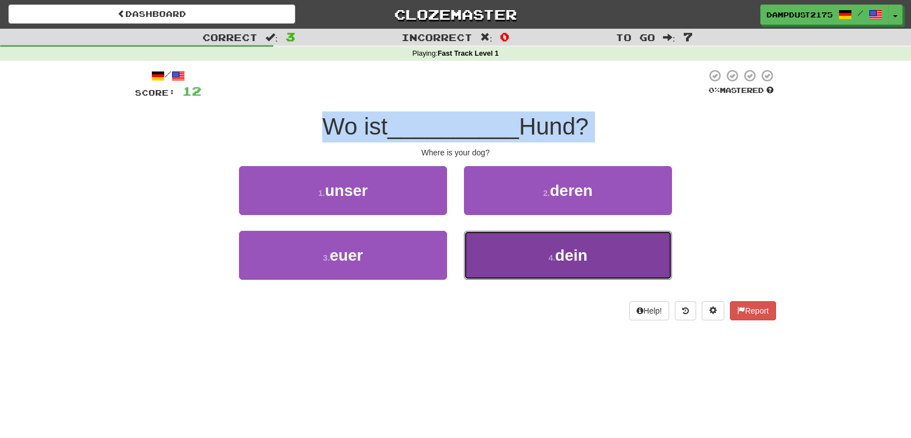
click at [555, 255] on small "4 ." at bounding box center [551, 257] width 7 height 9
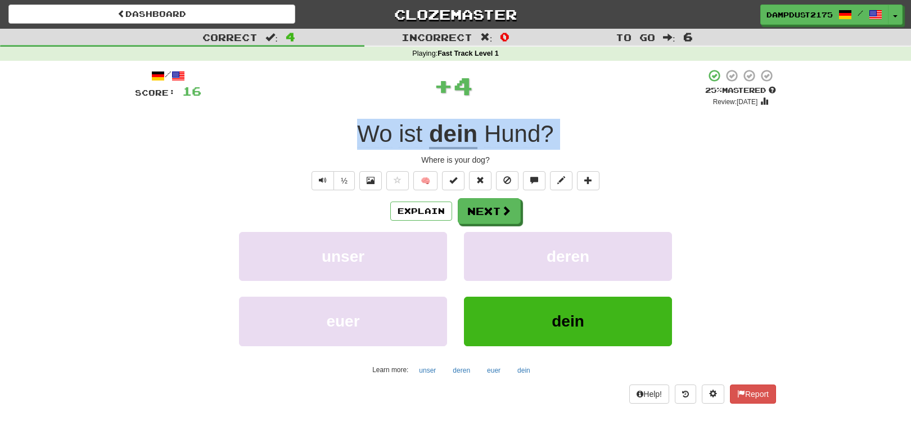
click at [340, 132] on div "Wo ist dein Hund ?" at bounding box center [455, 134] width 641 height 31
drag, startPoint x: 370, startPoint y: 142, endPoint x: 509, endPoint y: 159, distance: 139.9
click at [509, 159] on div "/ Score: 16 + 4 25 % Mastered Review: [DATE] Wo ist dein Hund ? Where is your d…" at bounding box center [455, 236] width 641 height 334
click at [491, 211] on button "Next" at bounding box center [489, 212] width 63 height 26
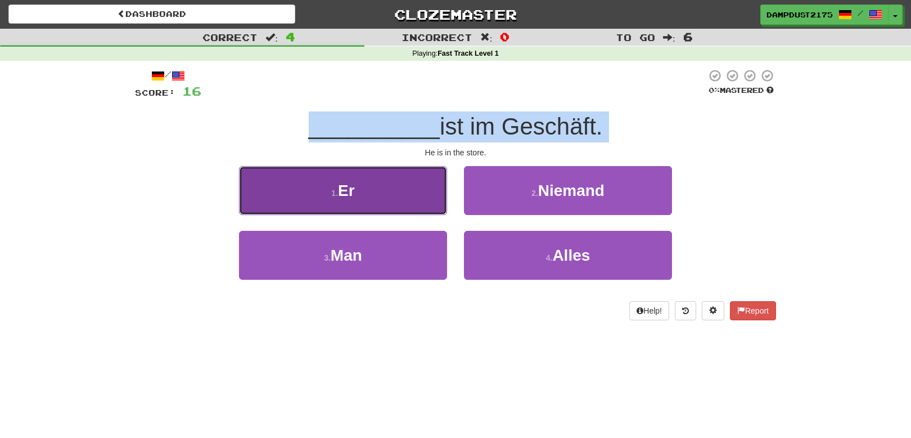
click at [343, 199] on span "Er" at bounding box center [346, 190] width 17 height 17
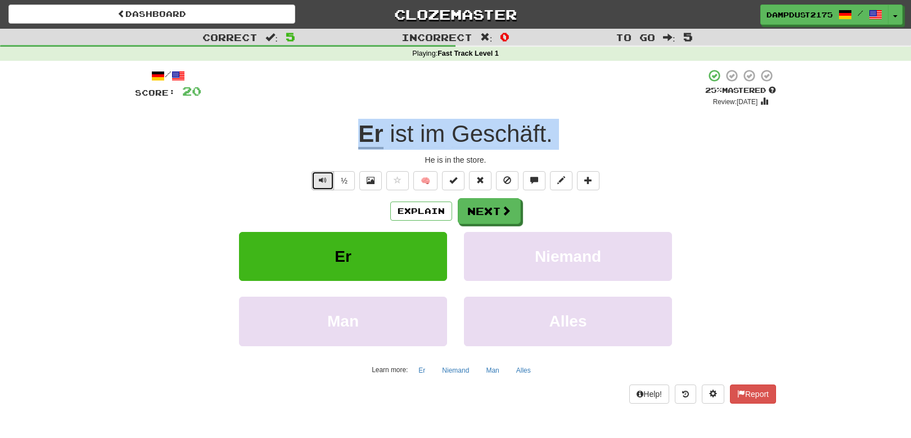
click at [315, 179] on button "Text-to-speech controls" at bounding box center [323, 180] width 22 height 19
click at [580, 137] on div "Er ist im Geschäft ." at bounding box center [455, 134] width 641 height 31
drag, startPoint x: 492, startPoint y: 160, endPoint x: 362, endPoint y: 136, distance: 132.6
click at [362, 135] on div "/ Score: 20 + 4 25 % Mastered Review: [DATE] Er ist im Geschäft . He is in the …" at bounding box center [455, 236] width 641 height 334
click at [491, 206] on button "Next" at bounding box center [489, 212] width 63 height 26
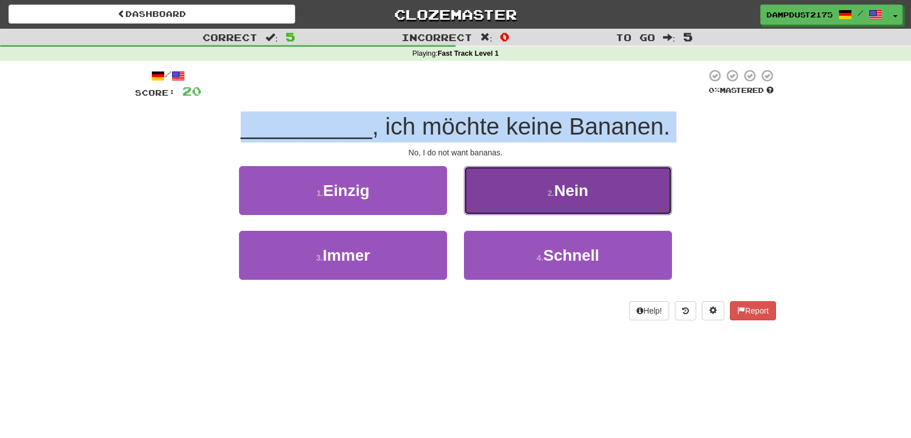
click at [562, 190] on span "Nein" at bounding box center [572, 190] width 34 height 17
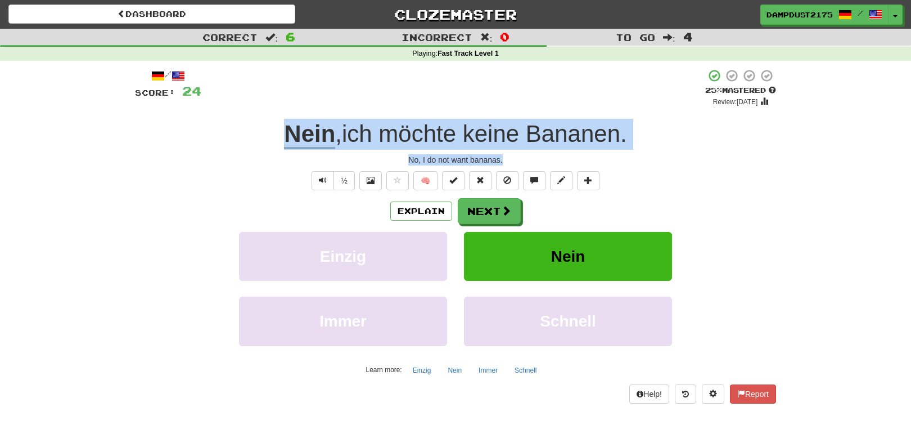
drag, startPoint x: 510, startPoint y: 160, endPoint x: 272, endPoint y: 134, distance: 238.8
click at [272, 134] on div "/ Score: 24 + 4 25 % Mastered Review: [DATE] Nein , ich möchte keine Bananen . …" at bounding box center [455, 236] width 641 height 334
click at [493, 213] on button "Next" at bounding box center [489, 212] width 63 height 26
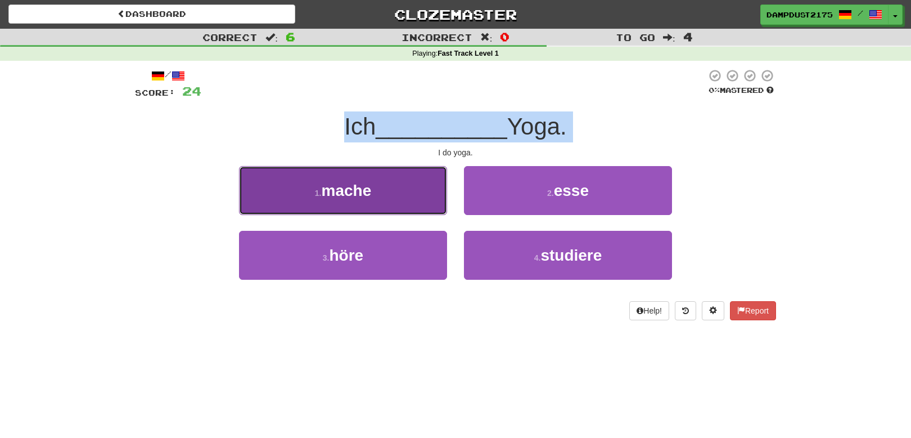
click at [339, 194] on span "mache" at bounding box center [346, 190] width 50 height 17
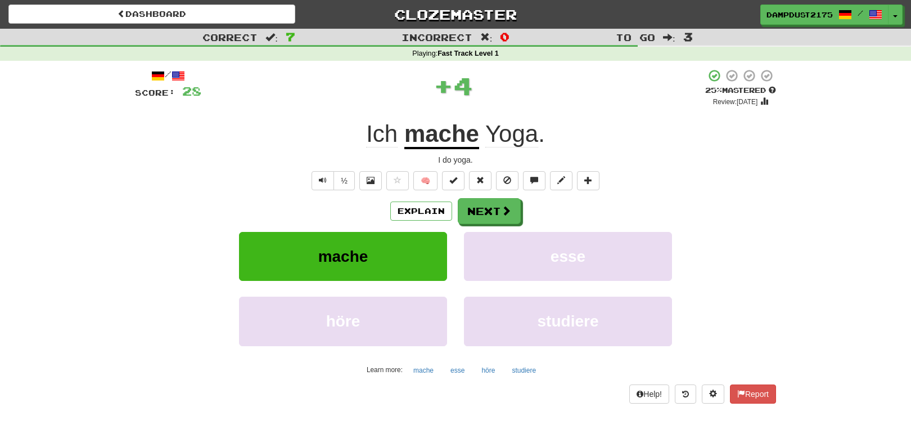
click at [359, 132] on div "Ich mache Yoga ." at bounding box center [455, 134] width 641 height 31
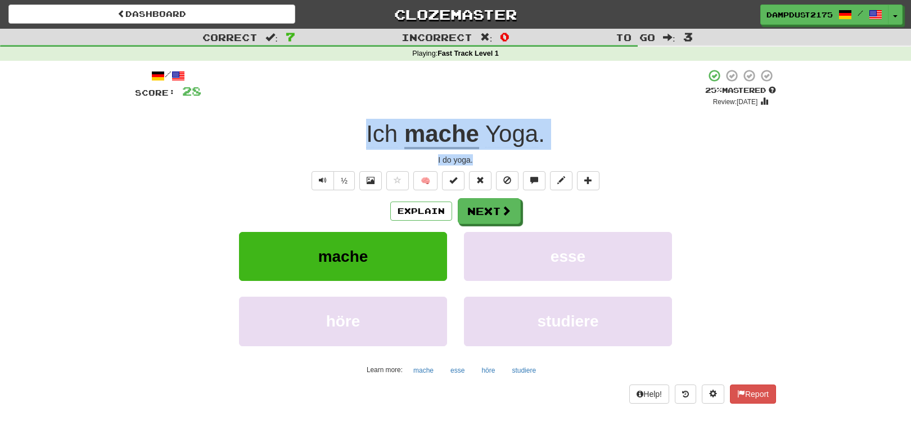
drag, startPoint x: 339, startPoint y: 133, endPoint x: 476, endPoint y: 163, distance: 140.6
click at [476, 163] on div "/ Score: 28 + 4 25 % Mastered Review: [DATE] Ich mache Yoga . I do yoga. ½ 🧠 Ex…" at bounding box center [455, 236] width 641 height 334
click at [479, 209] on button "Next" at bounding box center [489, 212] width 63 height 26
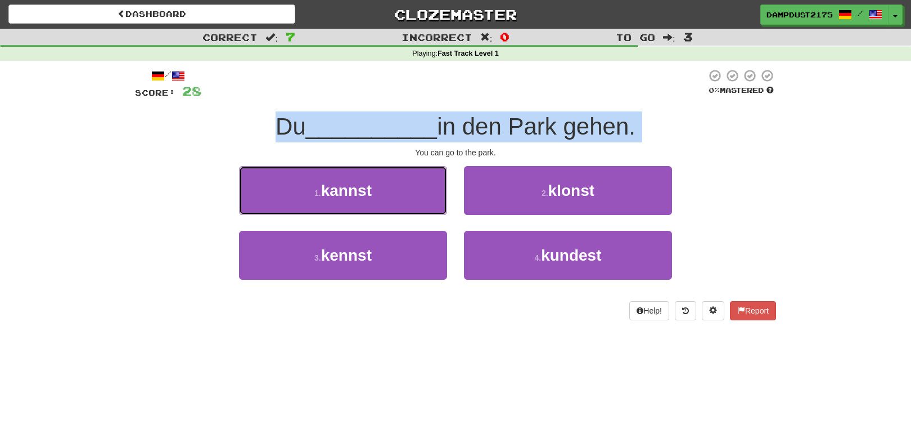
click at [348, 189] on span "kannst" at bounding box center [346, 190] width 51 height 17
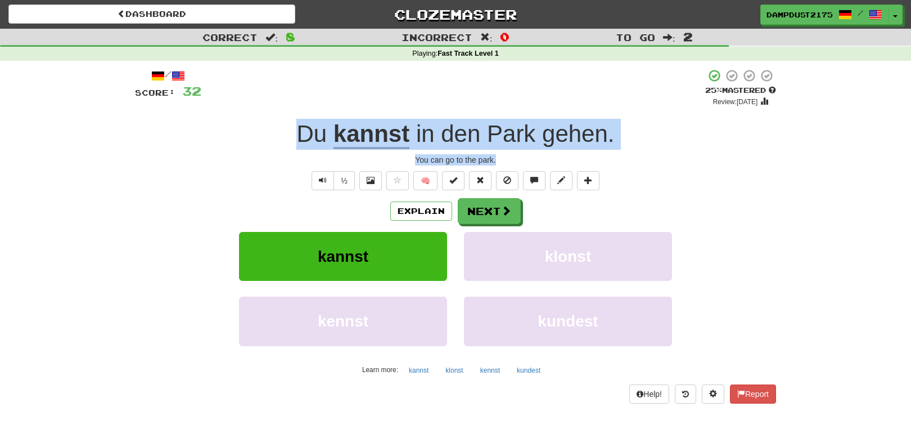
drag, startPoint x: 502, startPoint y: 160, endPoint x: 283, endPoint y: 133, distance: 221.0
click at [283, 133] on div "/ Score: 32 + 4 25 % Mastered Review: [DATE] Du kannst in den Park gehen . You …" at bounding box center [455, 236] width 641 height 334
click at [484, 209] on button "Next" at bounding box center [489, 212] width 63 height 26
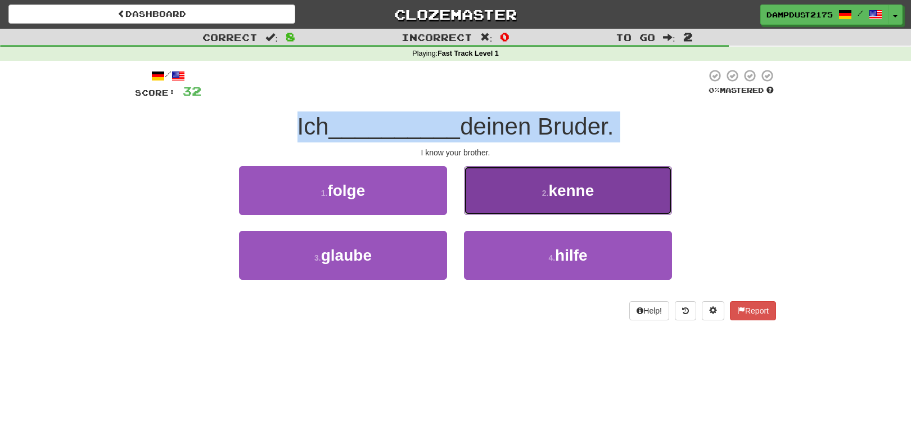
click at [563, 188] on span "kenne" at bounding box center [571, 190] width 46 height 17
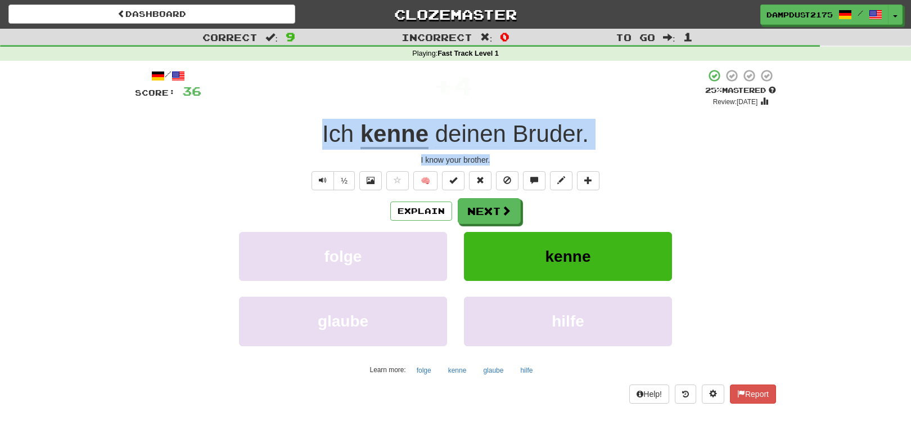
drag, startPoint x: 505, startPoint y: 160, endPoint x: 292, endPoint y: 127, distance: 214.6
click at [292, 127] on div "/ Score: 36 + 4 25 % Mastered Review: [DATE] Ich kenne deinen Bruder . I know y…" at bounding box center [455, 236] width 641 height 334
click at [484, 213] on button "Next" at bounding box center [489, 212] width 63 height 26
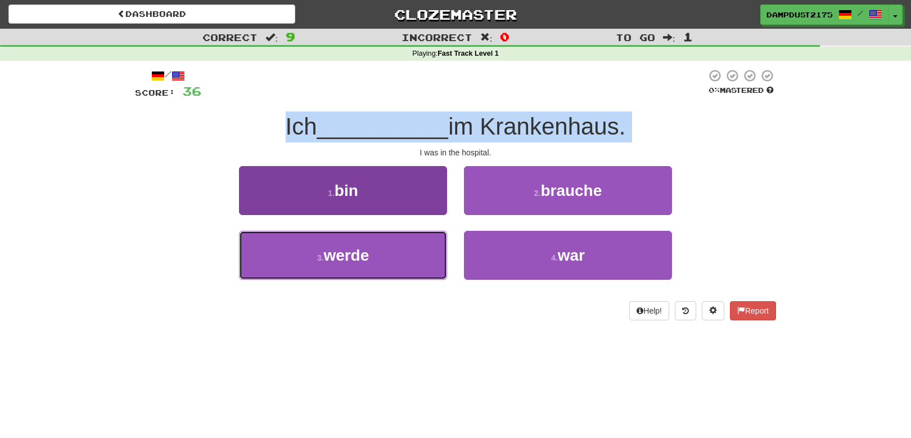
click at [346, 255] on span "werde" at bounding box center [346, 254] width 46 height 17
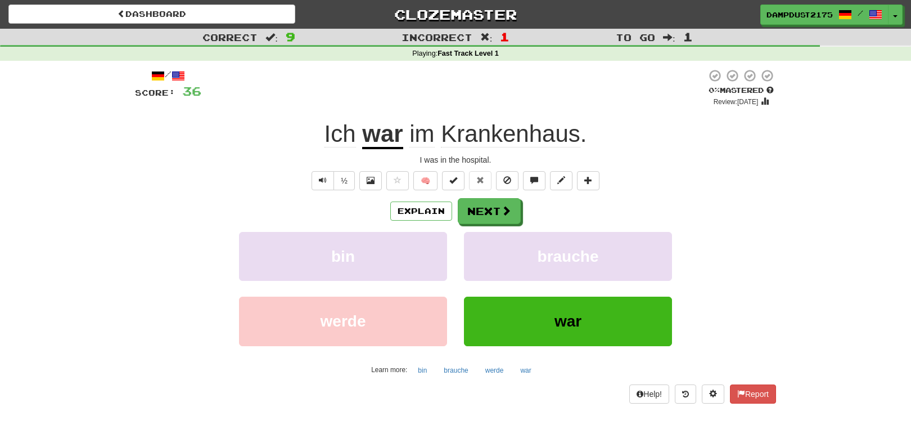
click at [697, 184] on div "½ 🧠" at bounding box center [455, 180] width 641 height 19
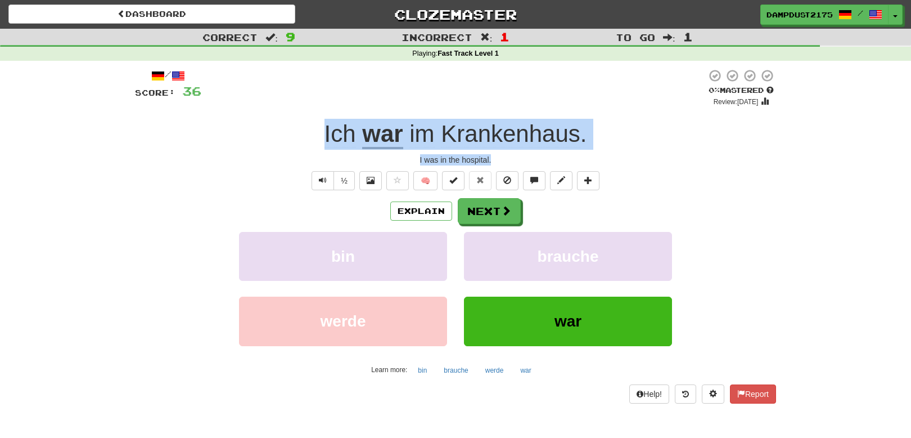
drag, startPoint x: 505, startPoint y: 159, endPoint x: 294, endPoint y: 138, distance: 211.4
click at [295, 137] on div "/ Score: 36 0 % Mastered Review: [DATE] Ich war im Krankenhaus . I was in the h…" at bounding box center [455, 236] width 641 height 334
click at [483, 210] on button "Next" at bounding box center [489, 212] width 63 height 26
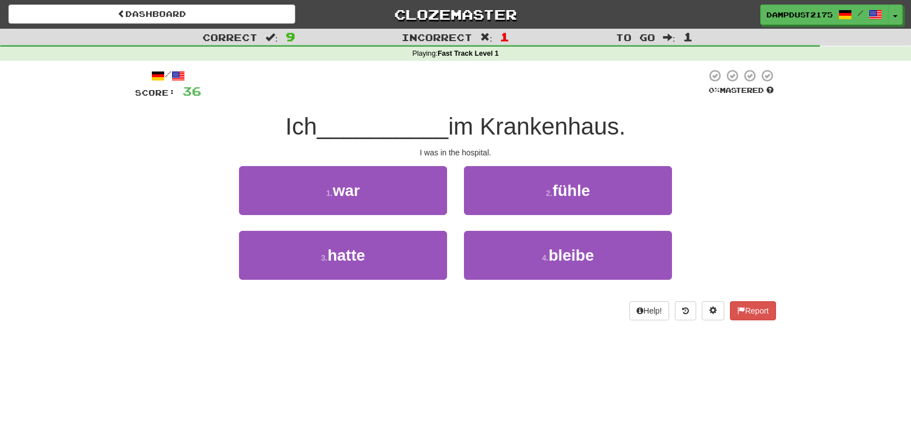
click at [717, 168] on div "1 . war 2 . fühle" at bounding box center [455, 198] width 675 height 65
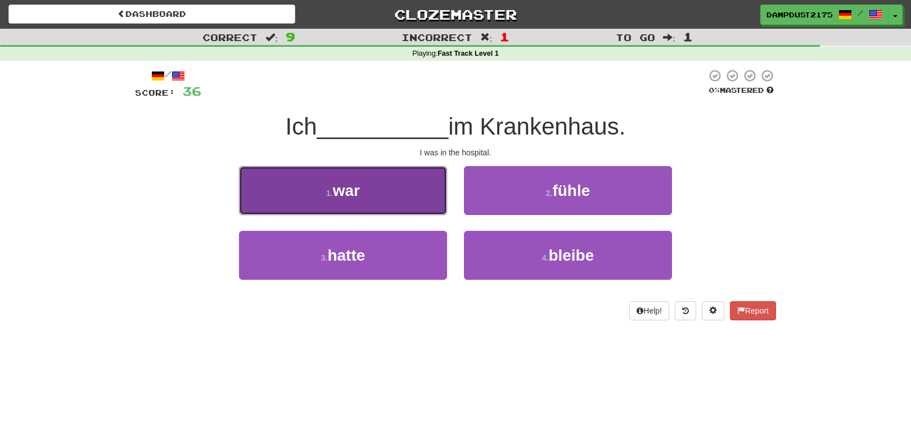
click at [343, 193] on span "war" at bounding box center [346, 190] width 27 height 17
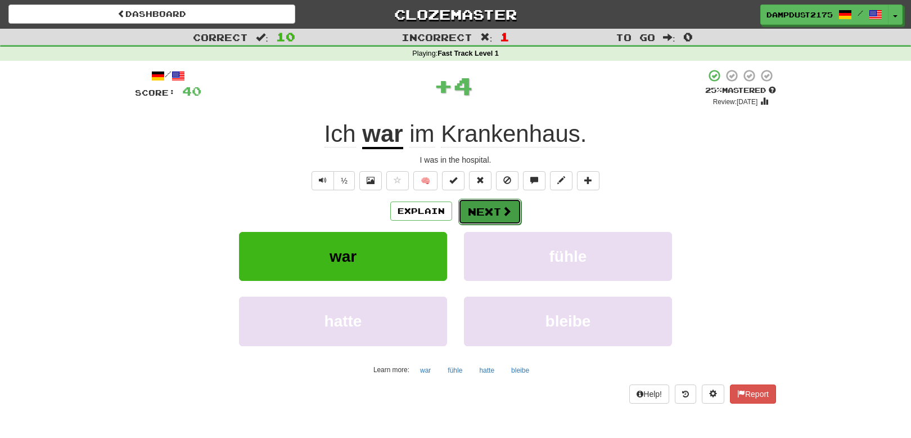
click at [490, 208] on button "Next" at bounding box center [489, 212] width 63 height 26
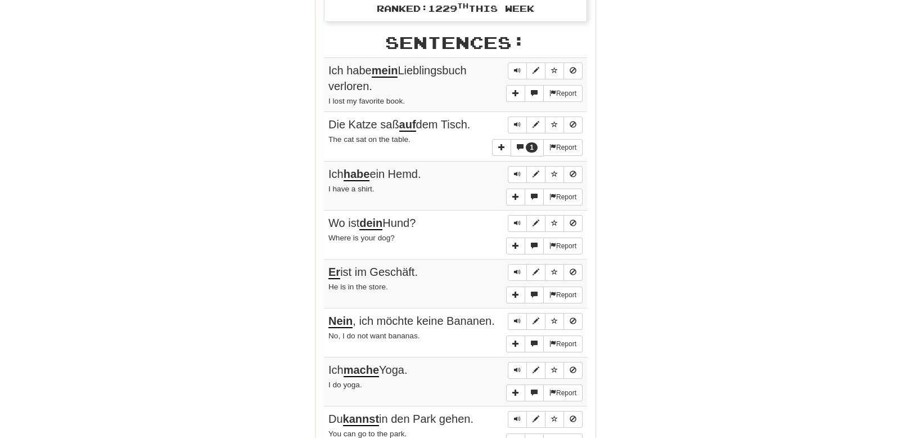
scroll to position [619, 0]
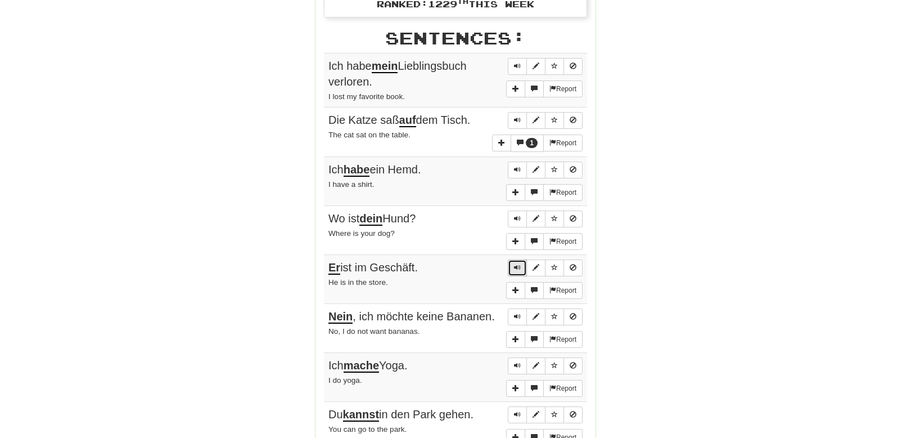
click at [517, 268] on span "Sentence controls" at bounding box center [517, 267] width 7 height 7
click at [517, 316] on span "Sentence controls" at bounding box center [517, 316] width 7 height 7
click at [519, 363] on span "Sentence controls" at bounding box center [517, 365] width 7 height 7
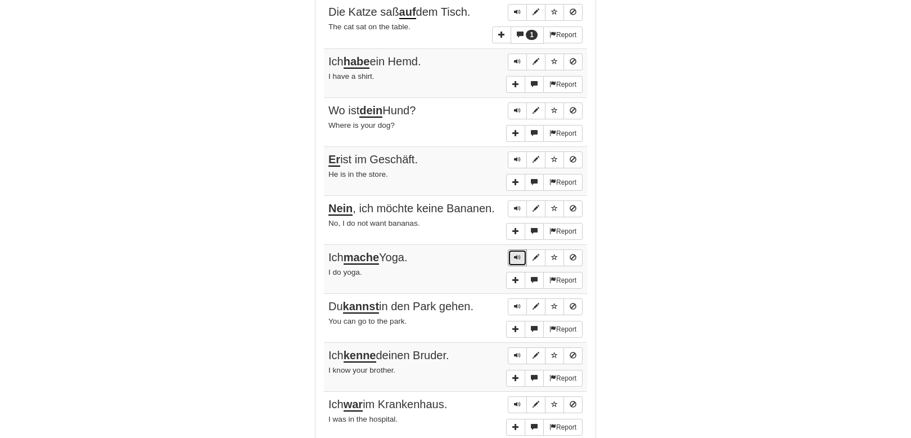
scroll to position [731, 0]
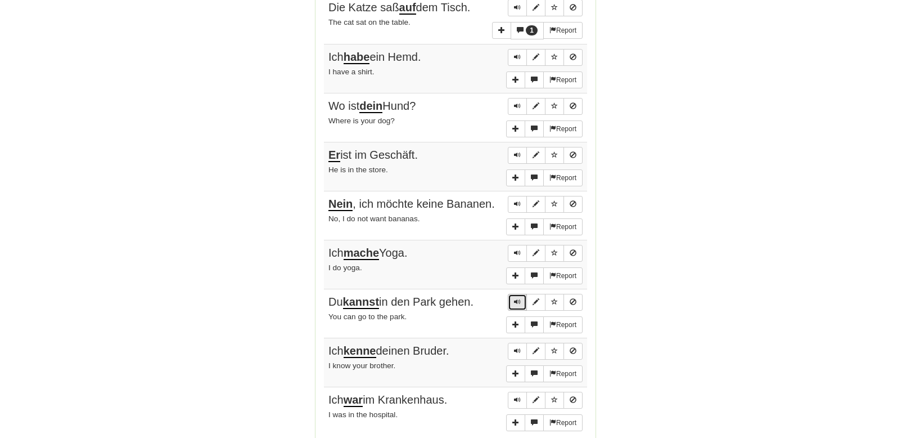
click at [518, 302] on span "Sentence controls" at bounding box center [517, 301] width 7 height 7
click at [515, 347] on span "Sentence controls" at bounding box center [517, 350] width 7 height 7
click at [516, 397] on span "Sentence controls" at bounding box center [517, 399] width 7 height 7
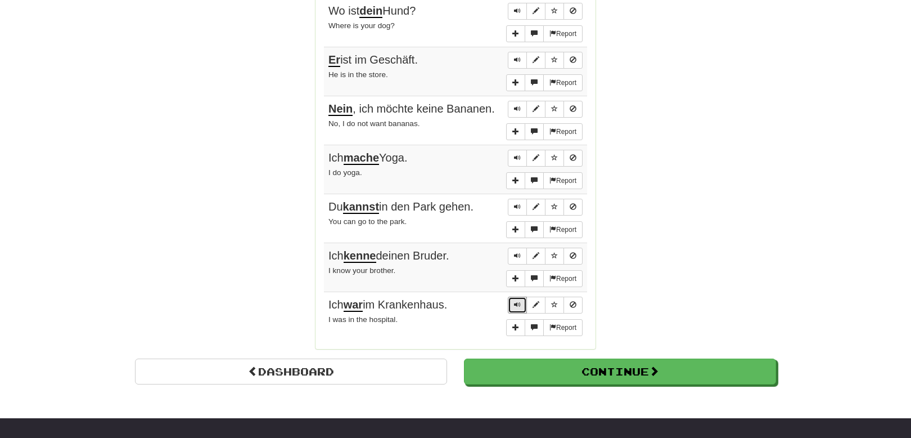
scroll to position [844, 0]
